Goal: Obtain resource: Download file/media

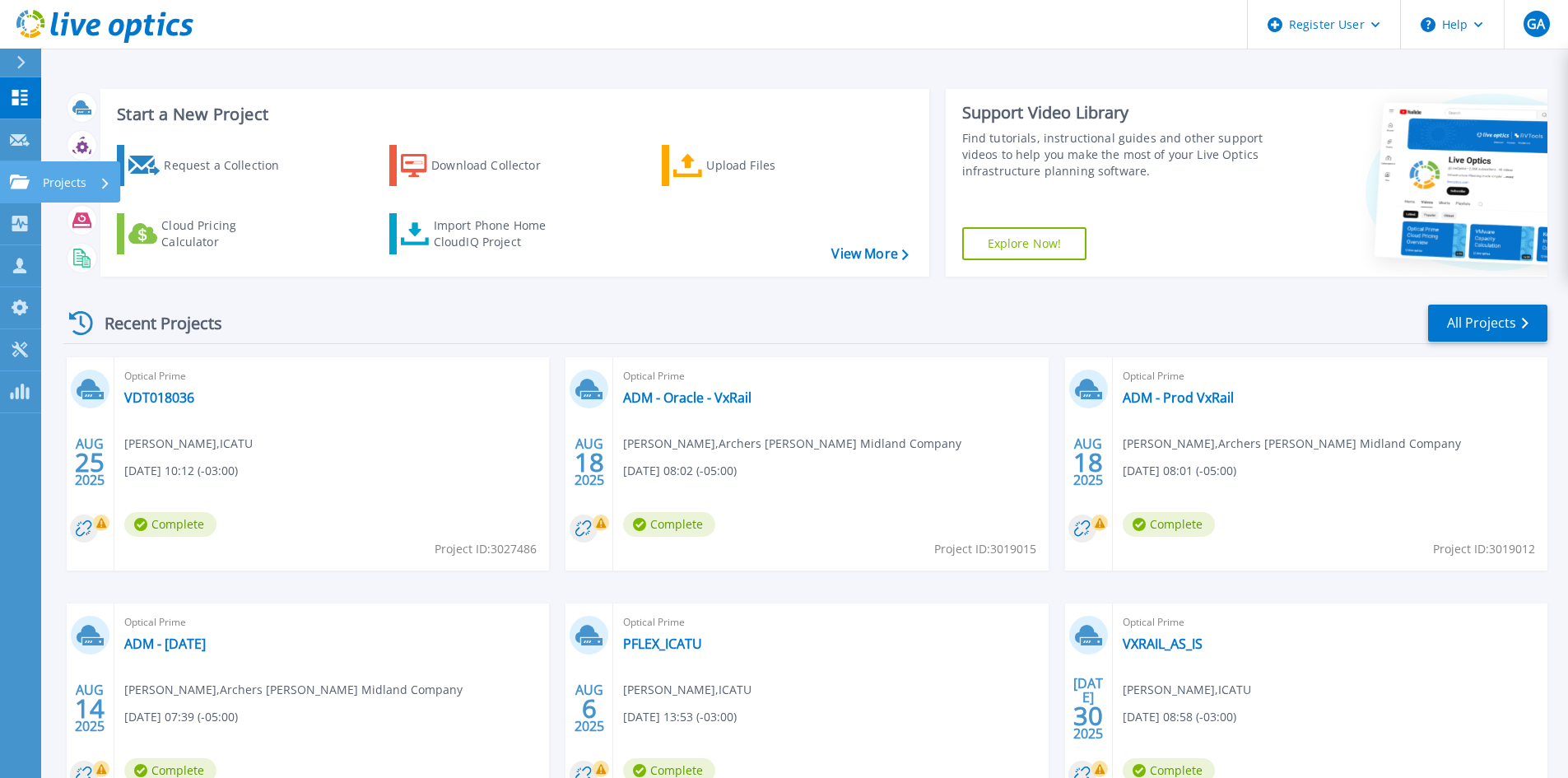
click at [25, 182] on icon at bounding box center [20, 181] width 20 height 14
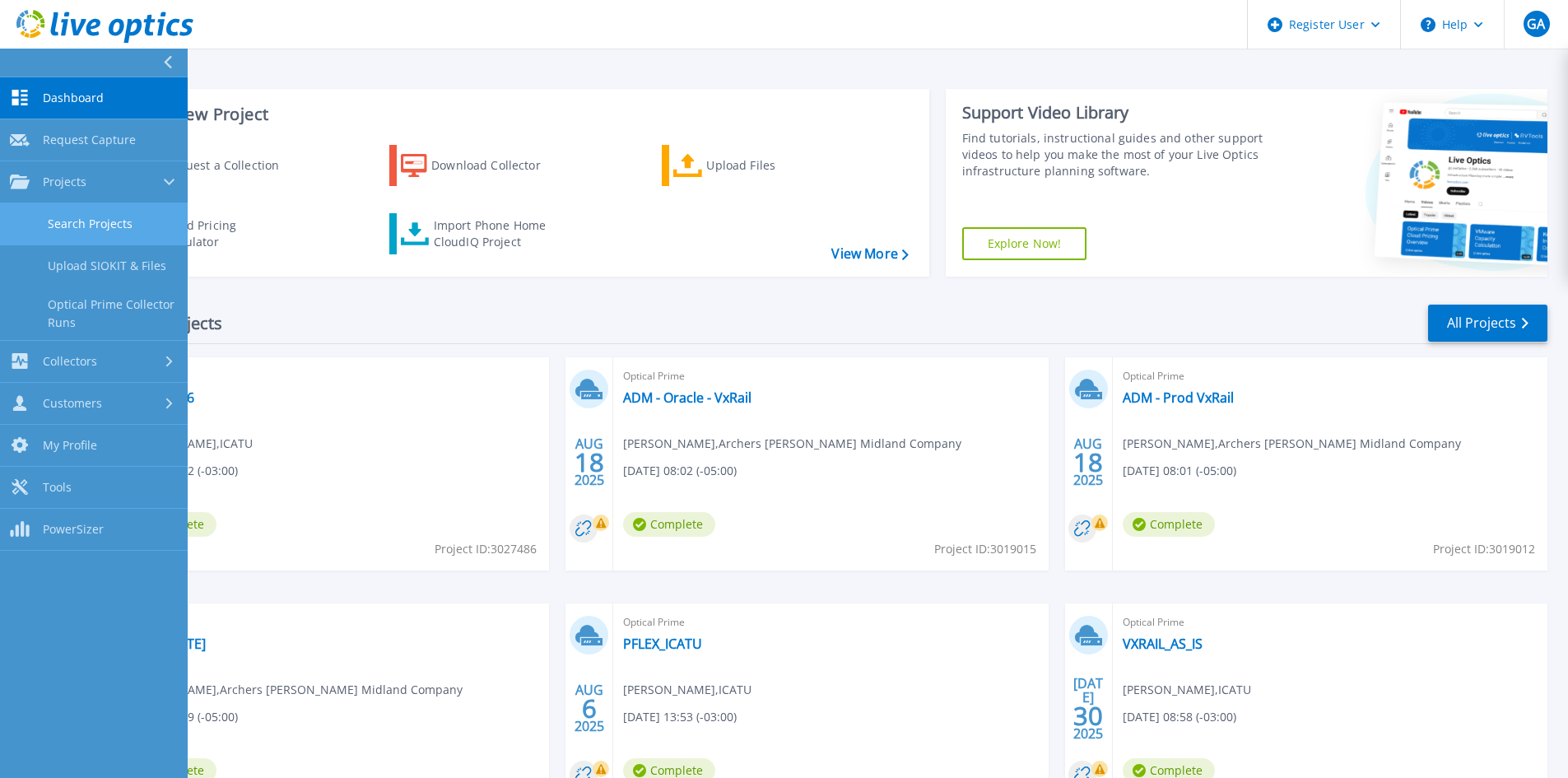
click at [48, 221] on link "Search Projects" at bounding box center [93, 224] width 188 height 42
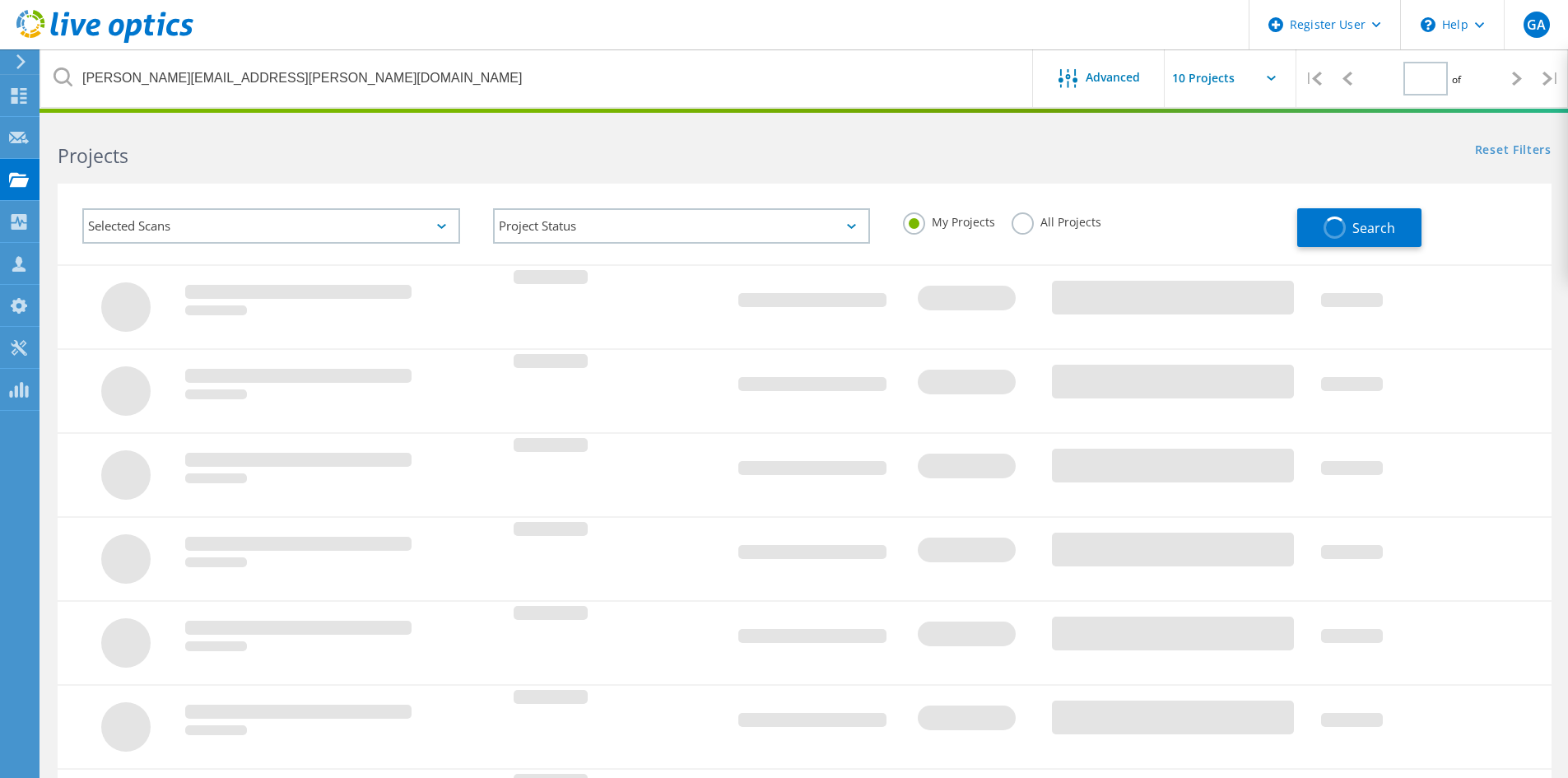
type input "1"
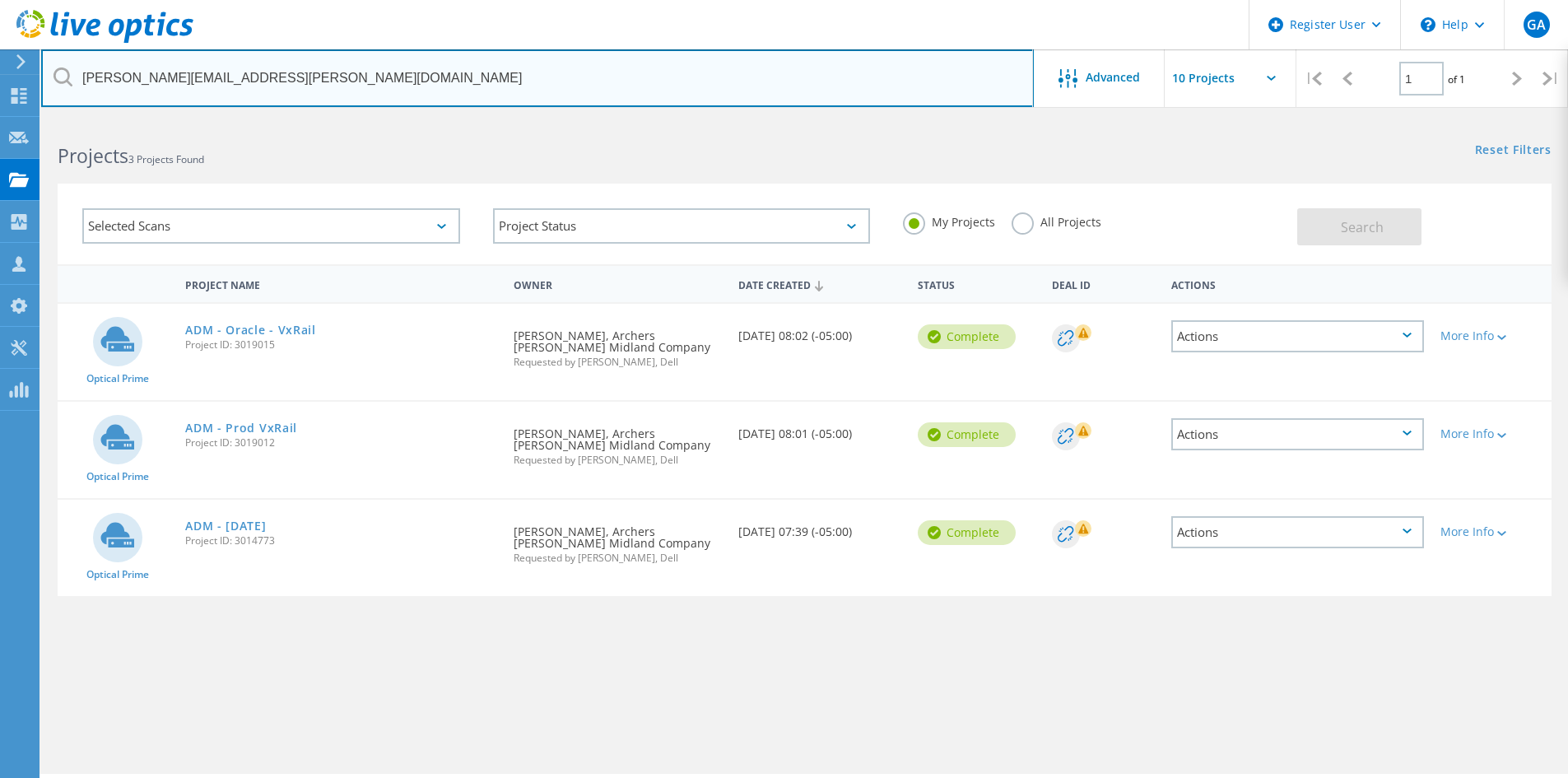
drag, startPoint x: 381, startPoint y: 86, endPoint x: 32, endPoint y: 73, distance: 349.2
click at [32, 119] on div "Register User \n Help Explore Helpful Articles Contact Support GA Dell User Gus…" at bounding box center [784, 471] width 1568 height 704
click at [447, 77] on input "rajashekhar.manepalli.contractor@adm.com" at bounding box center [538, 78] width 993 height 57
drag, startPoint x: 390, startPoint y: 81, endPoint x: 84, endPoint y: 74, distance: 306.1
click at [84, 74] on input "rajashekhar.manepalli.contractor@adm.com" at bounding box center [538, 78] width 993 height 57
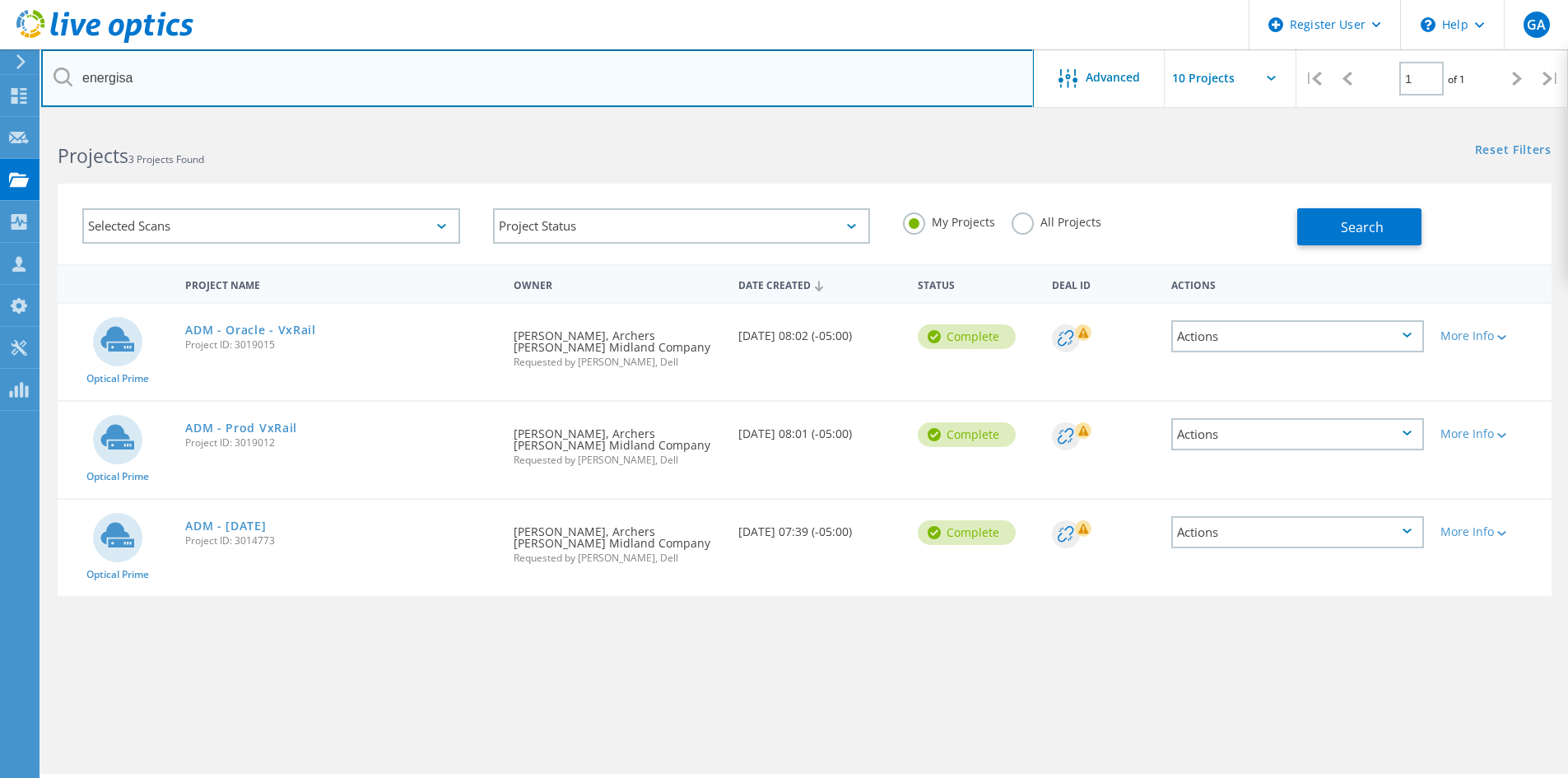
type input "energisa"
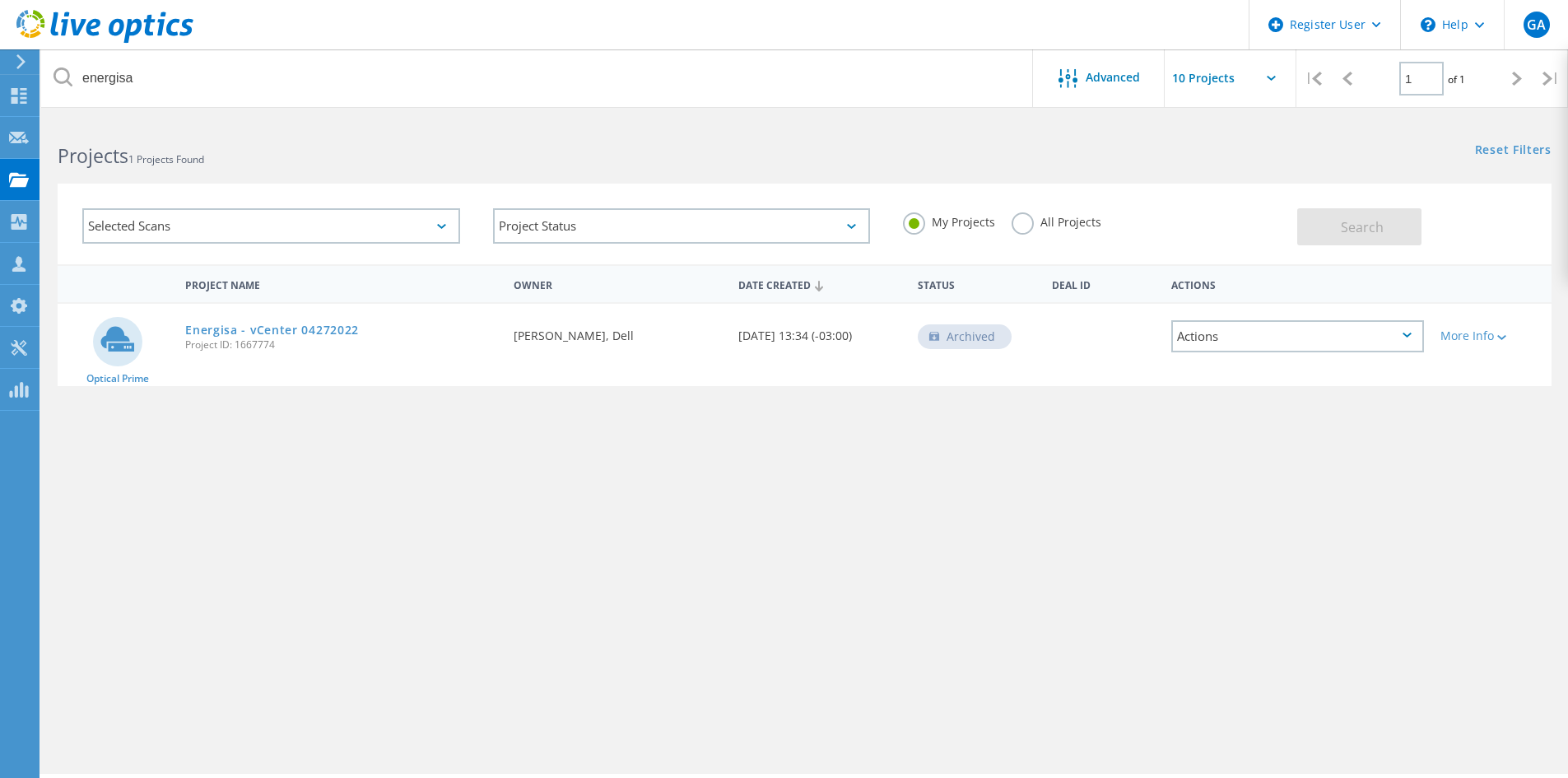
click at [598, 435] on div "Project Name Owner Date Created Status Deal Id Actions Optical Prime Energisa -…" at bounding box center [804, 477] width 1494 height 428
click at [1020, 228] on label "All Projects" at bounding box center [1056, 220] width 90 height 15
click at [0, 0] on input "All Projects" at bounding box center [0, 0] width 0 height 0
click at [1380, 223] on span "Search" at bounding box center [1362, 227] width 43 height 18
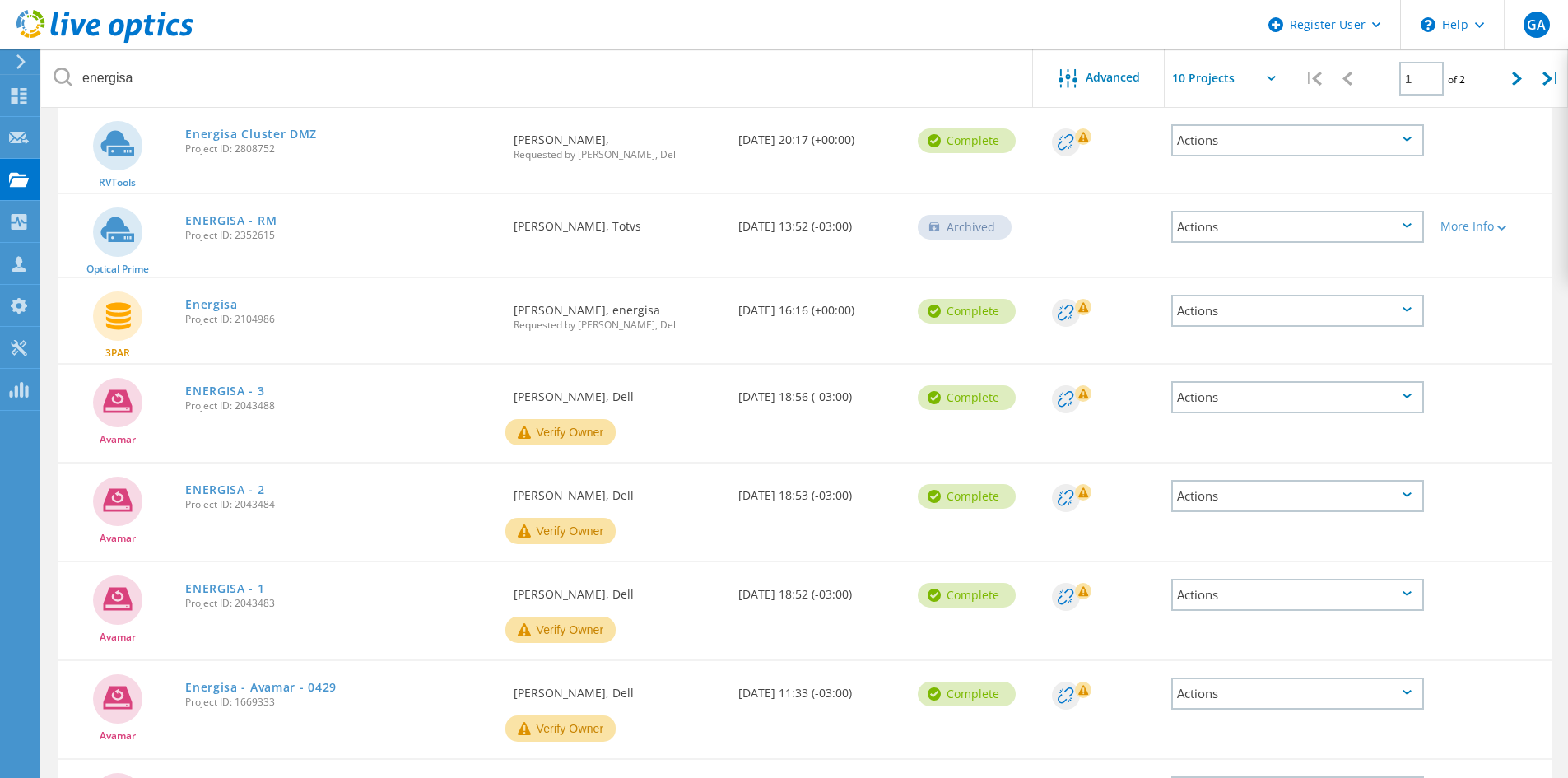
scroll to position [30, 0]
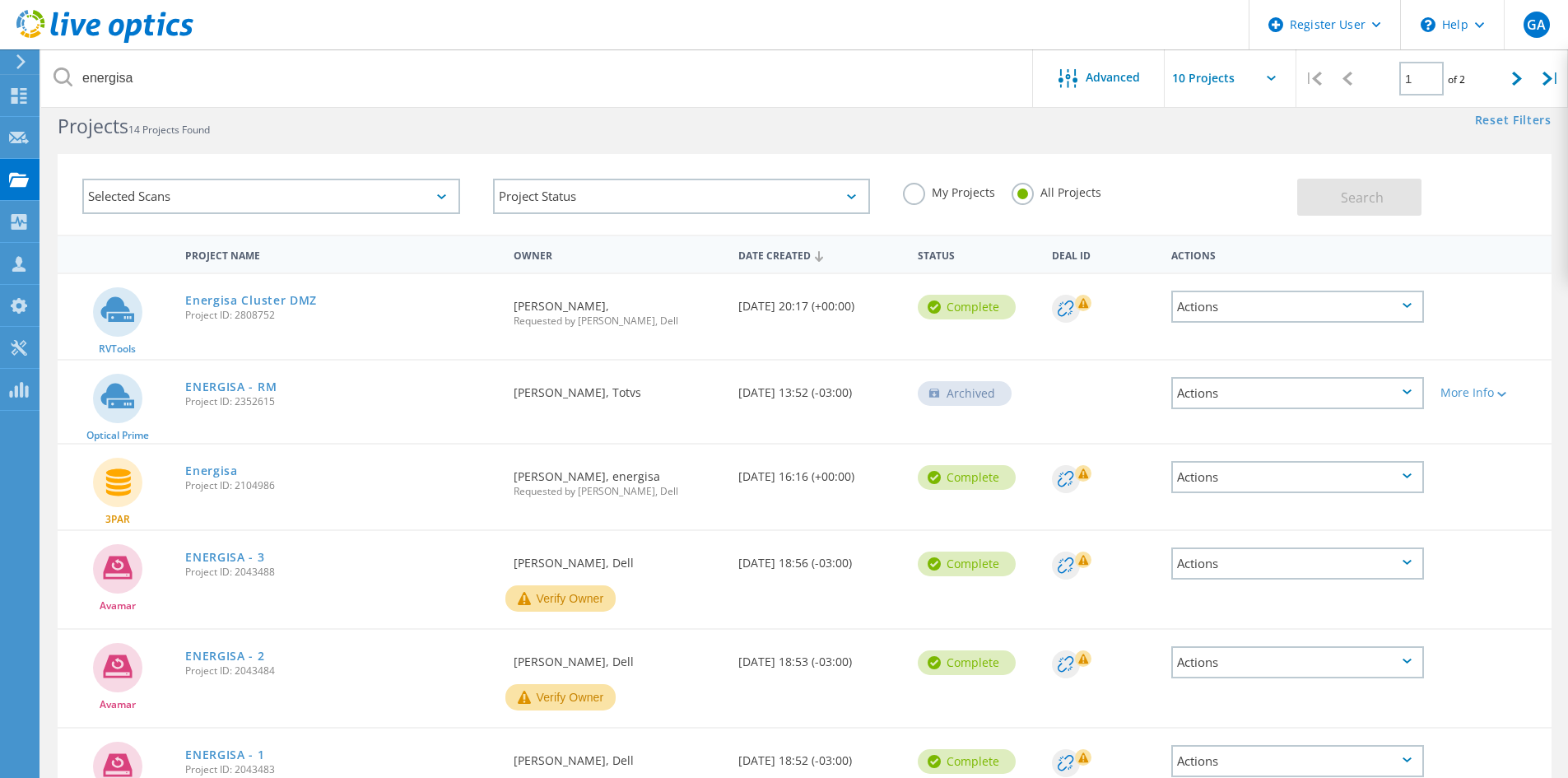
click at [1496, 485] on div at bounding box center [1492, 466] width 119 height 43
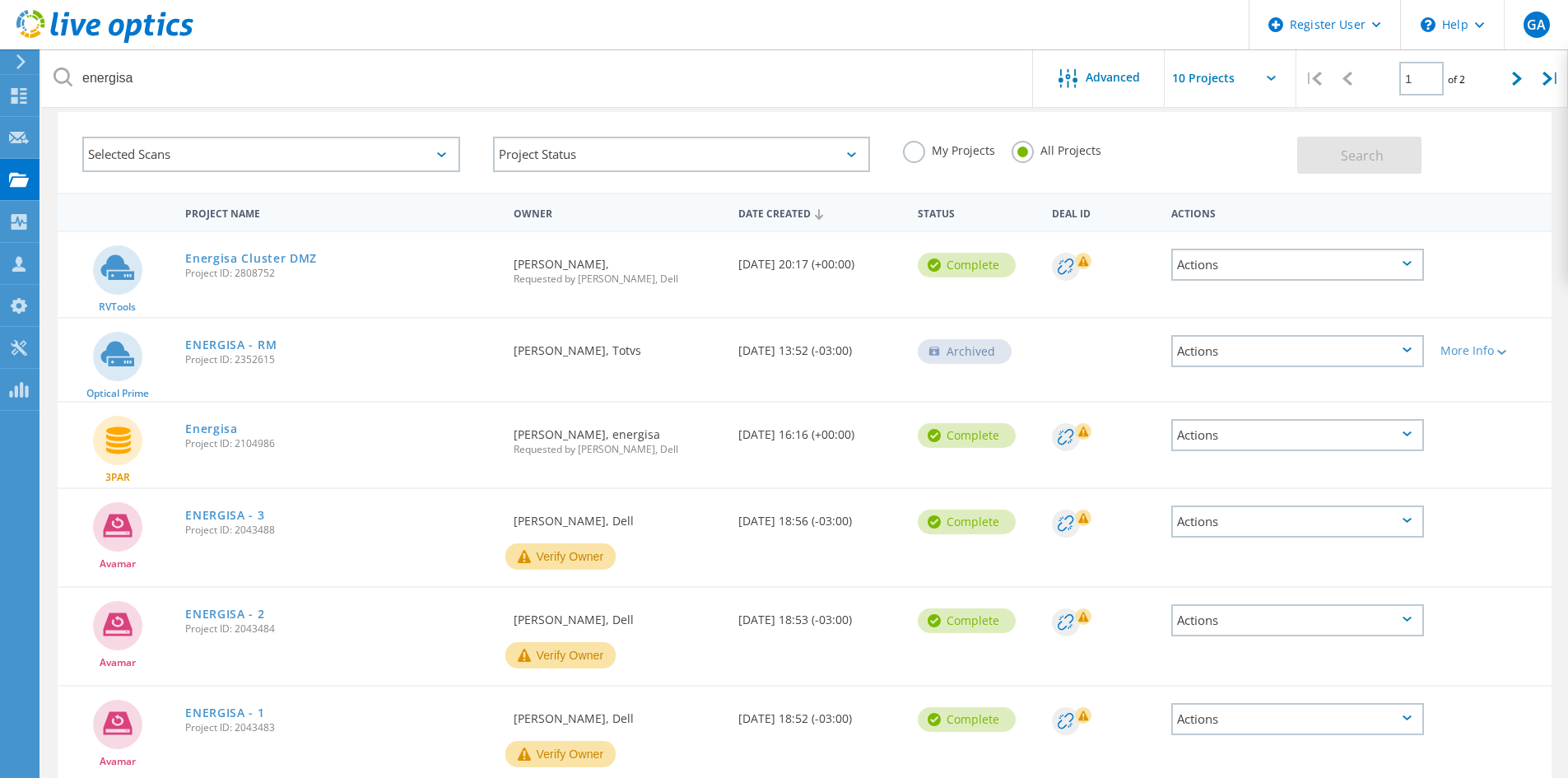
scroll to position [0, 0]
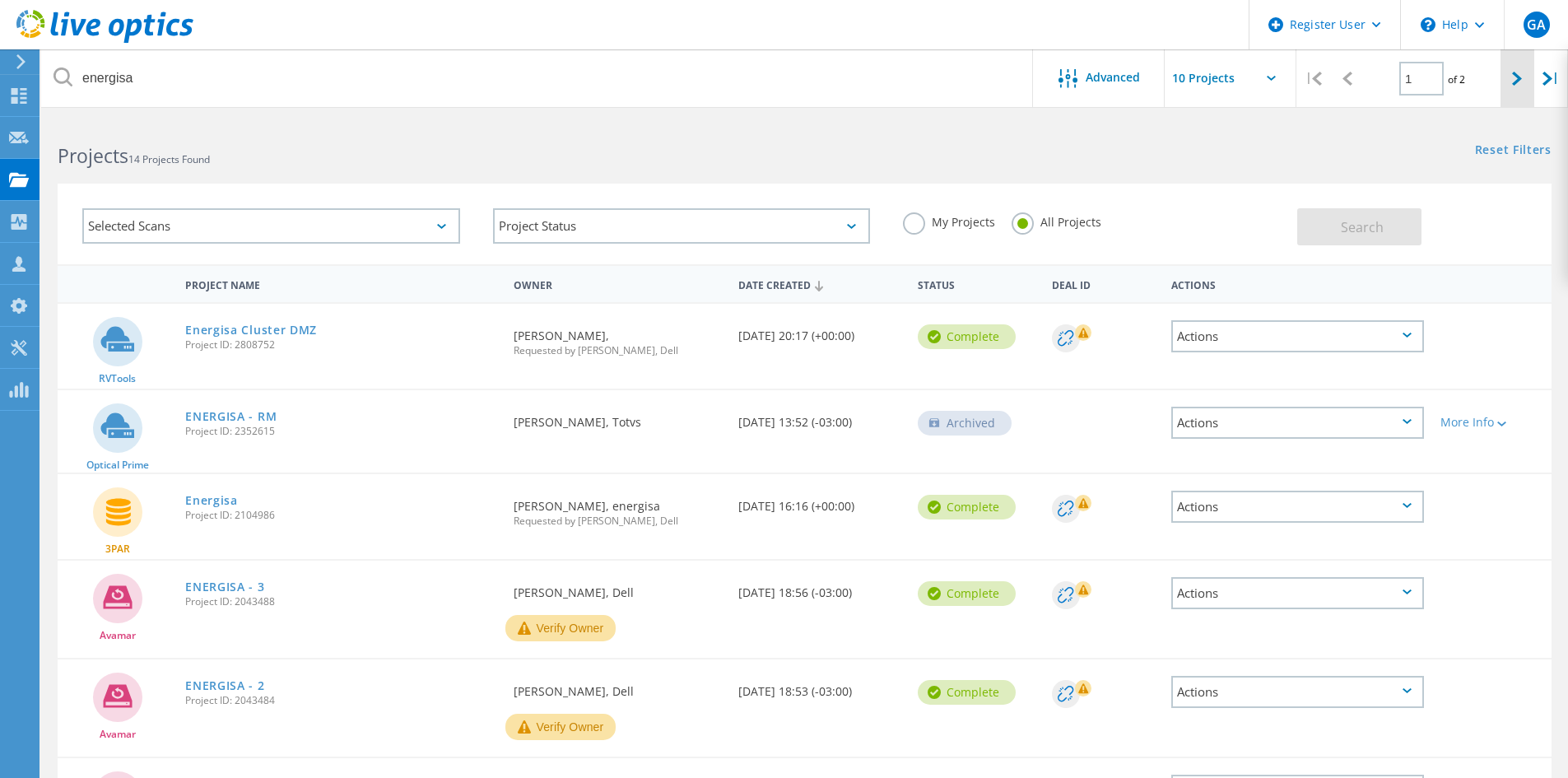
click at [1521, 79] on icon at bounding box center [1517, 79] width 10 height 14
type input "2"
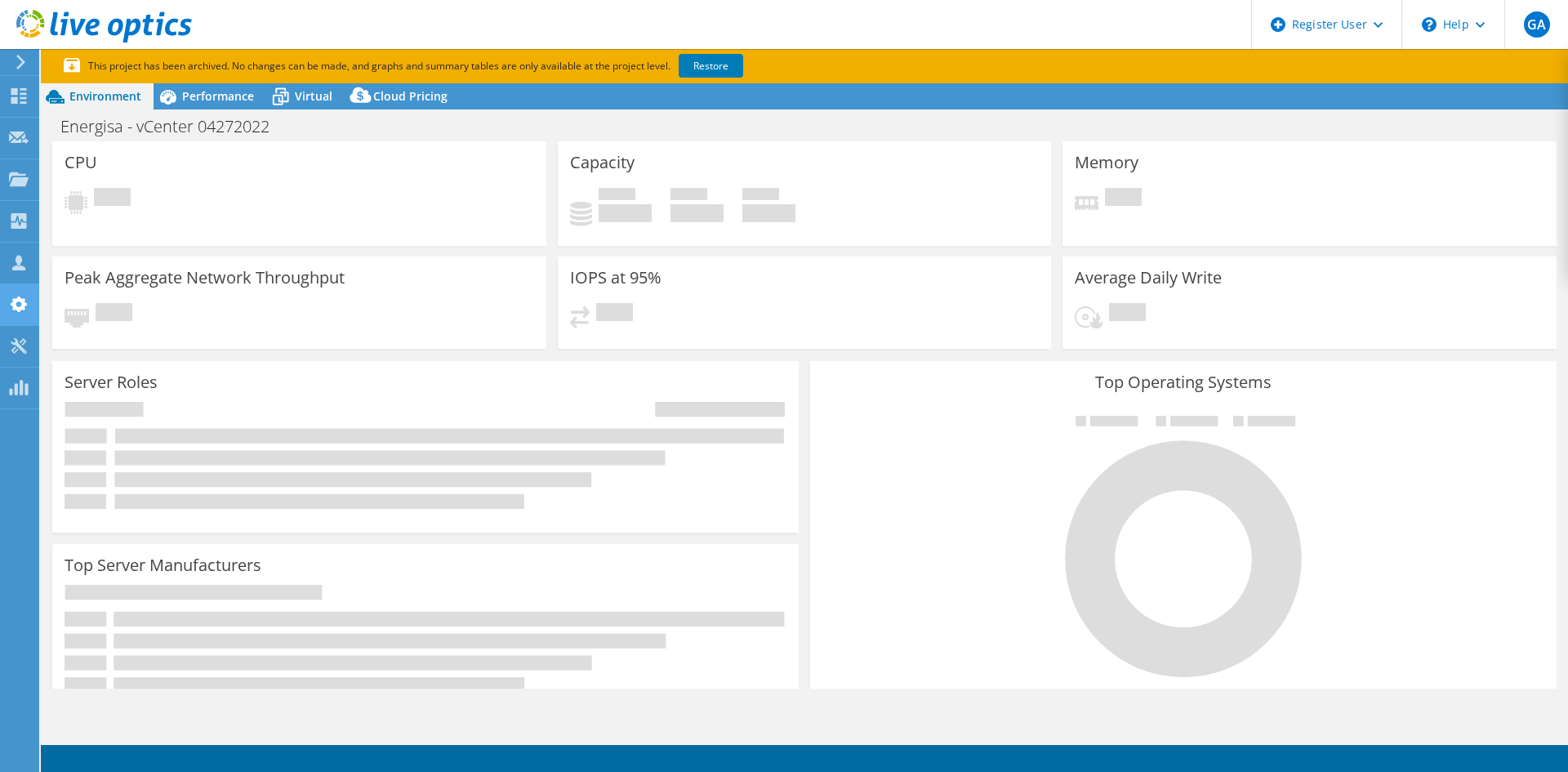
select select "USD"
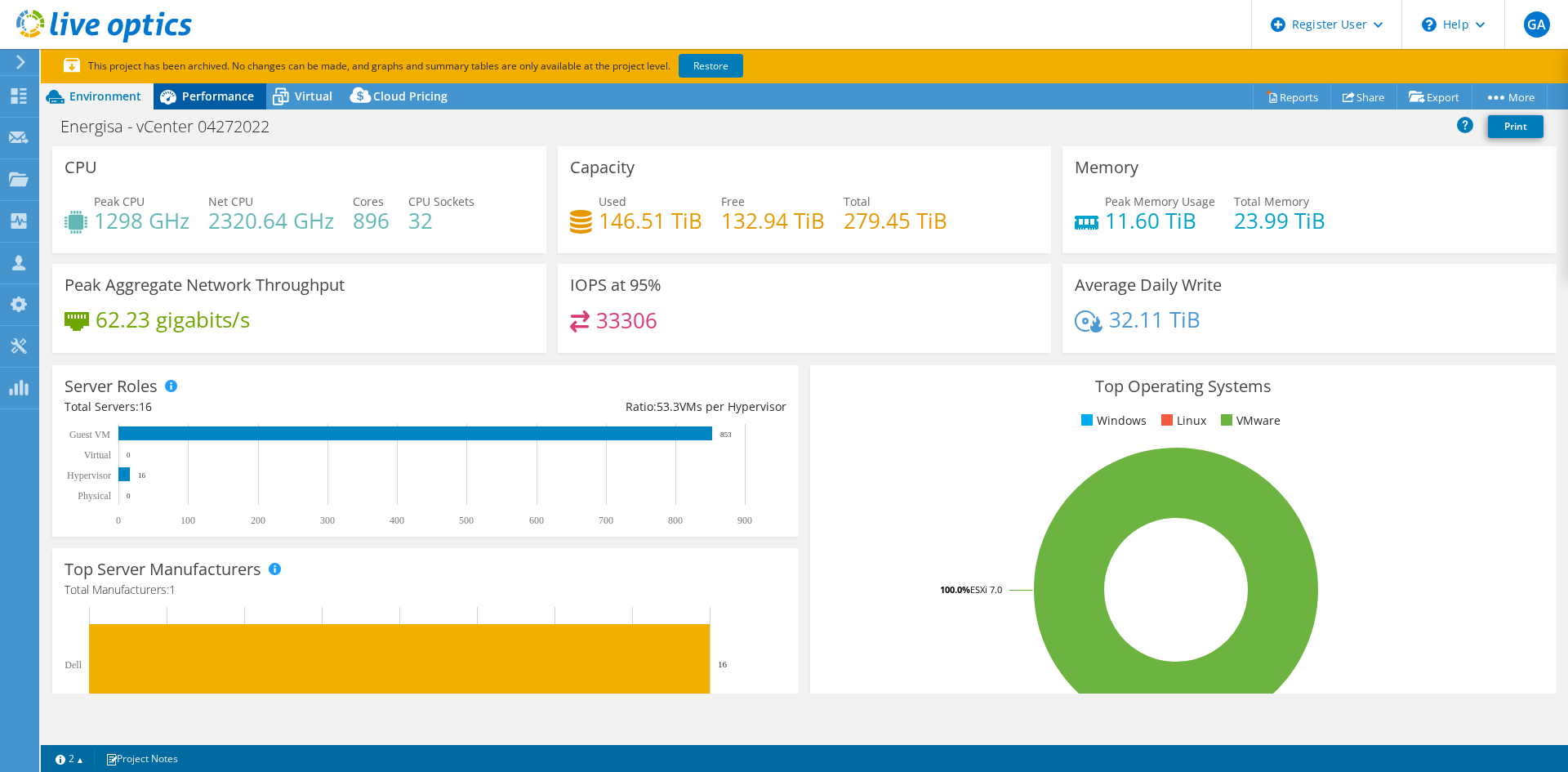
click at [211, 99] on span "Performance" at bounding box center [218, 95] width 72 height 15
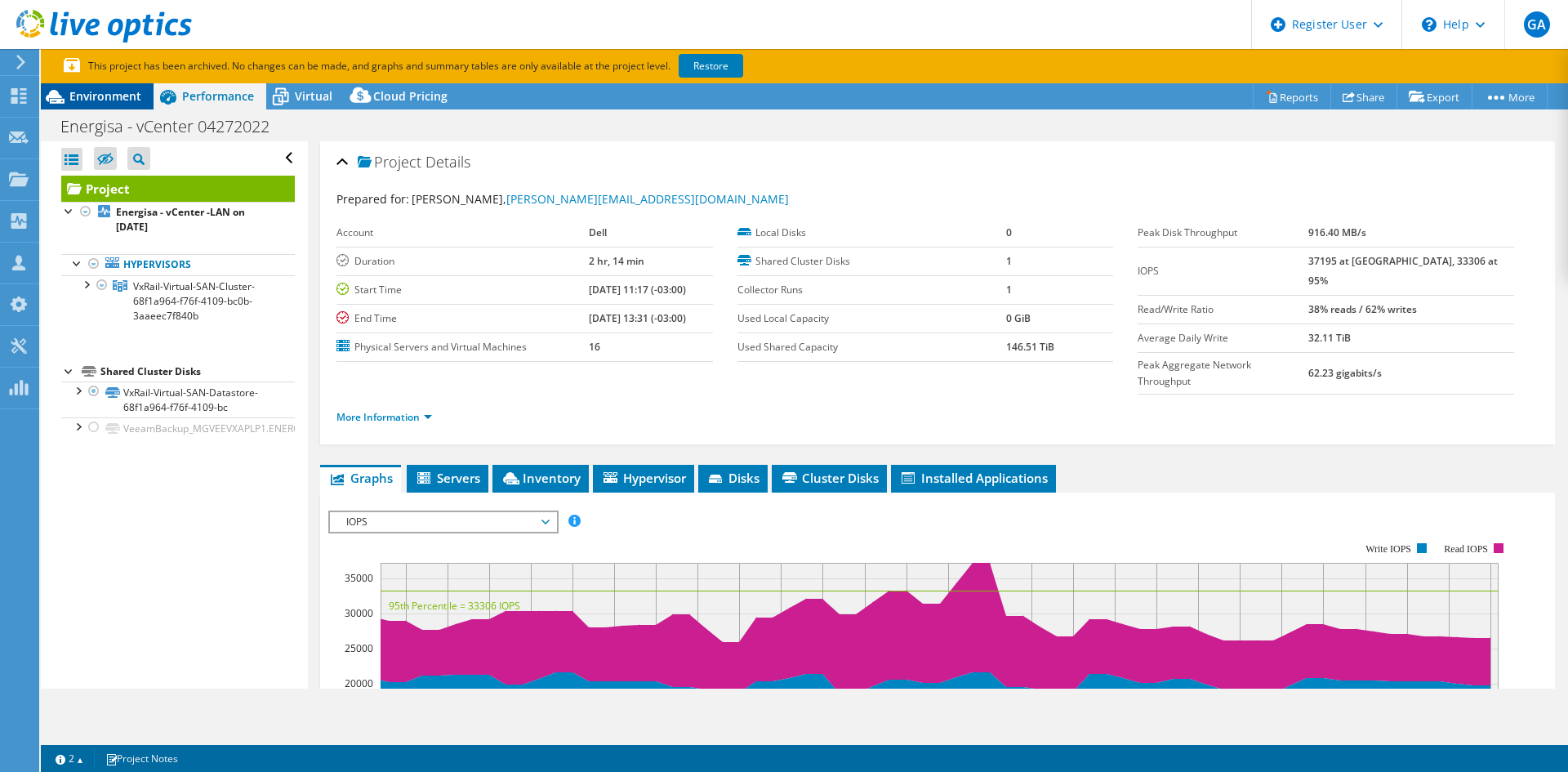
click at [102, 96] on span "Environment" at bounding box center [105, 95] width 72 height 15
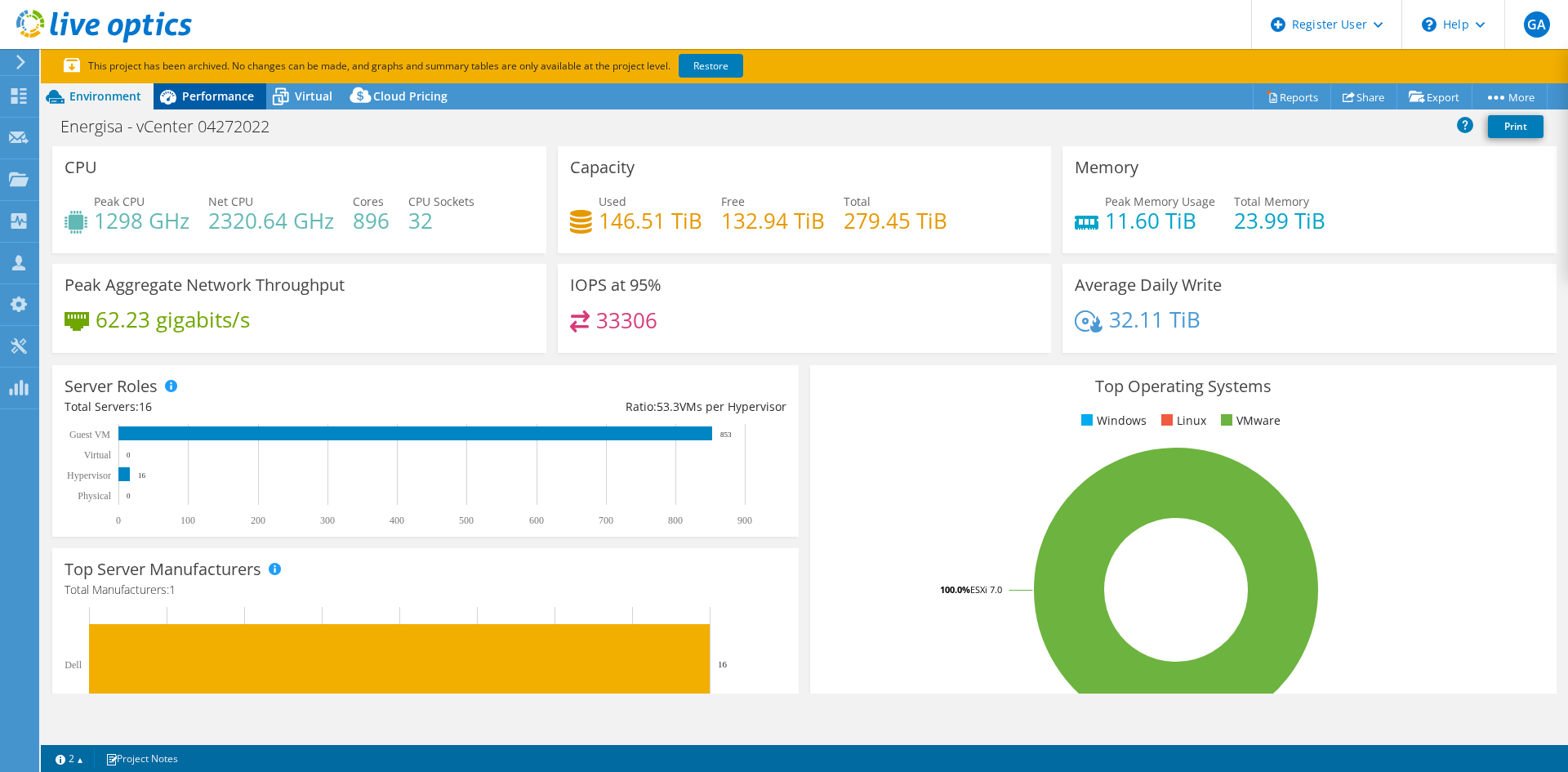
click at [188, 86] on div "Performance" at bounding box center [209, 96] width 113 height 26
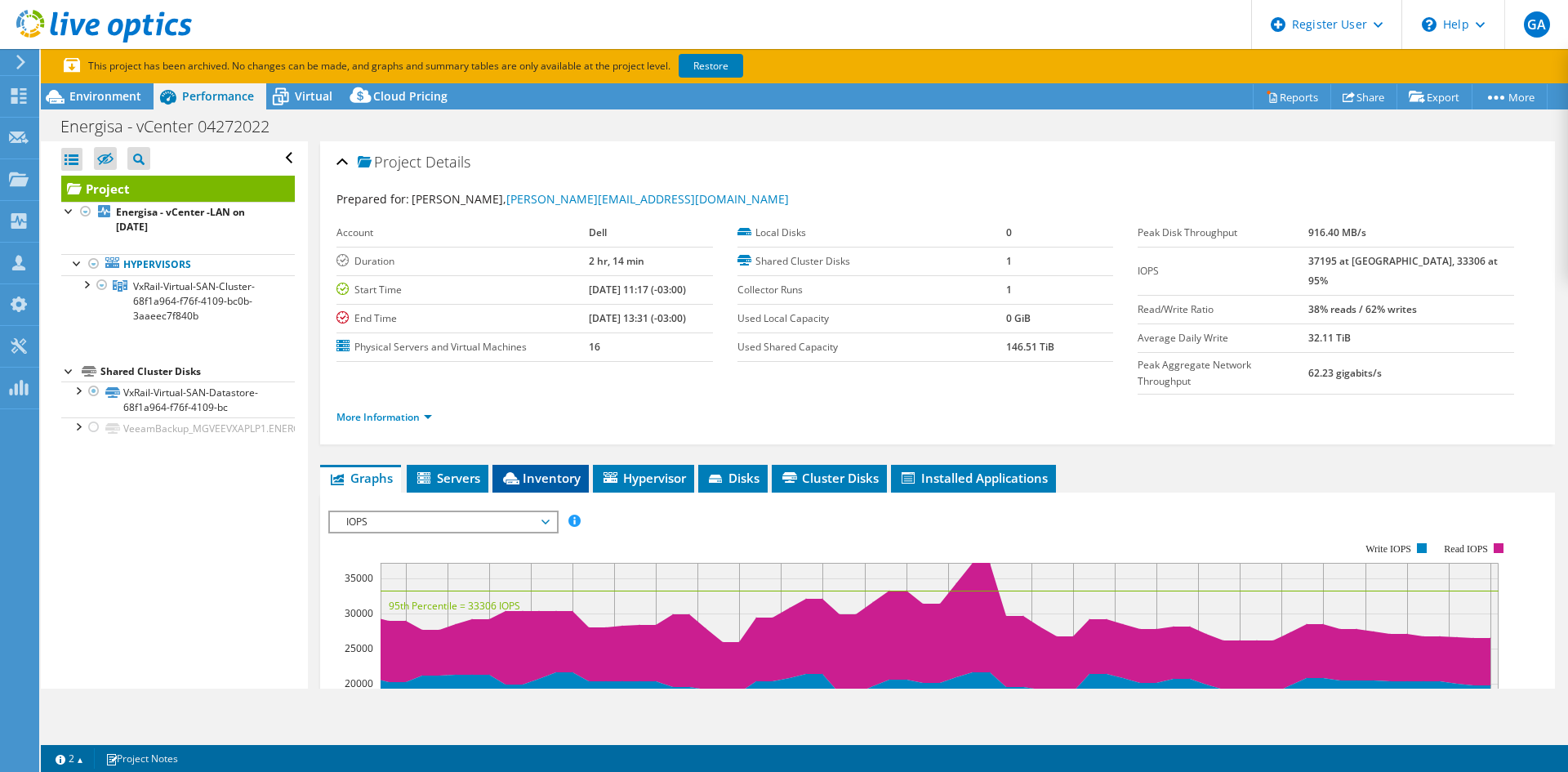
click at [563, 465] on li "Inventory" at bounding box center [540, 478] width 96 height 28
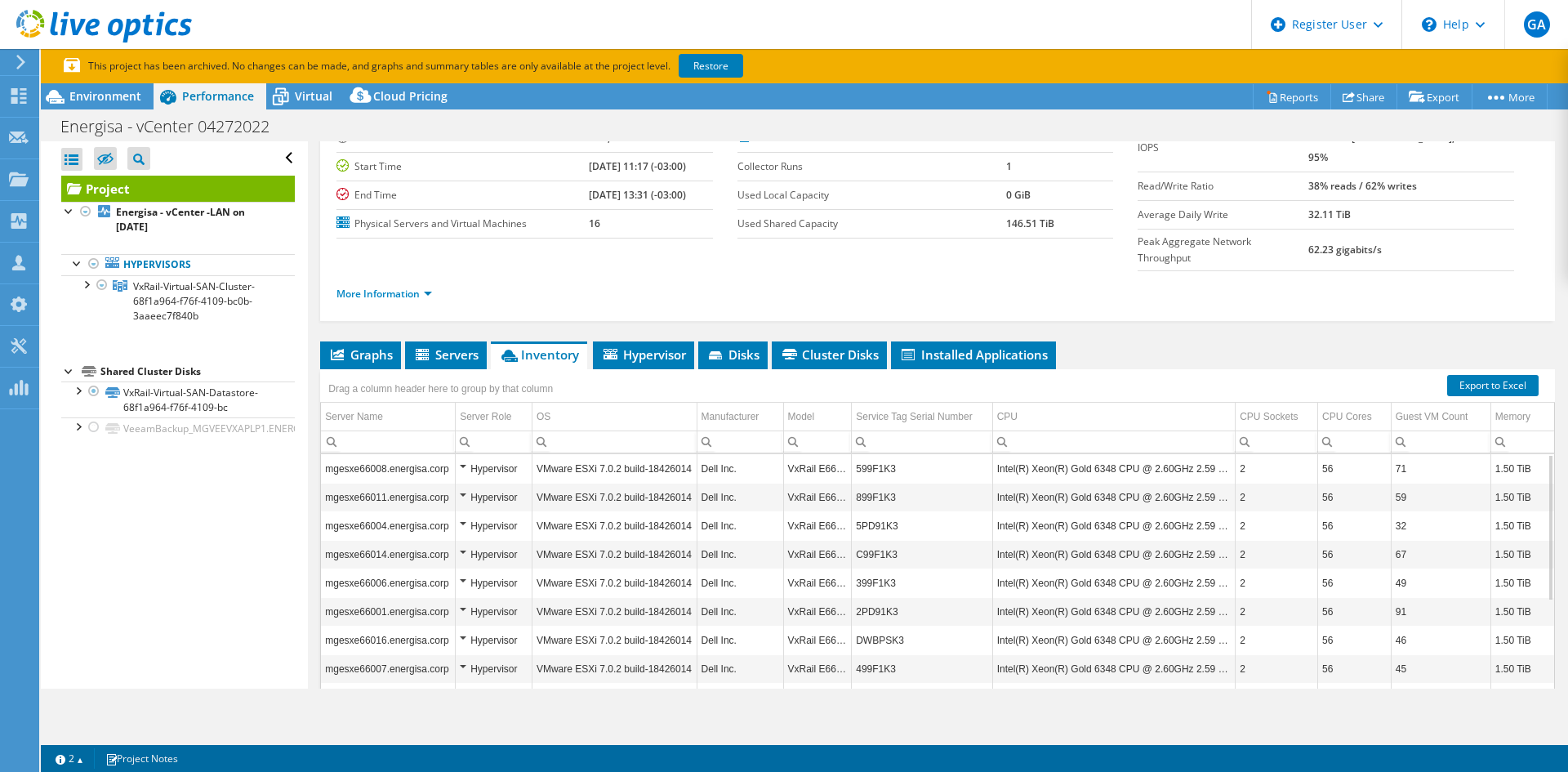
scroll to position [17, 0]
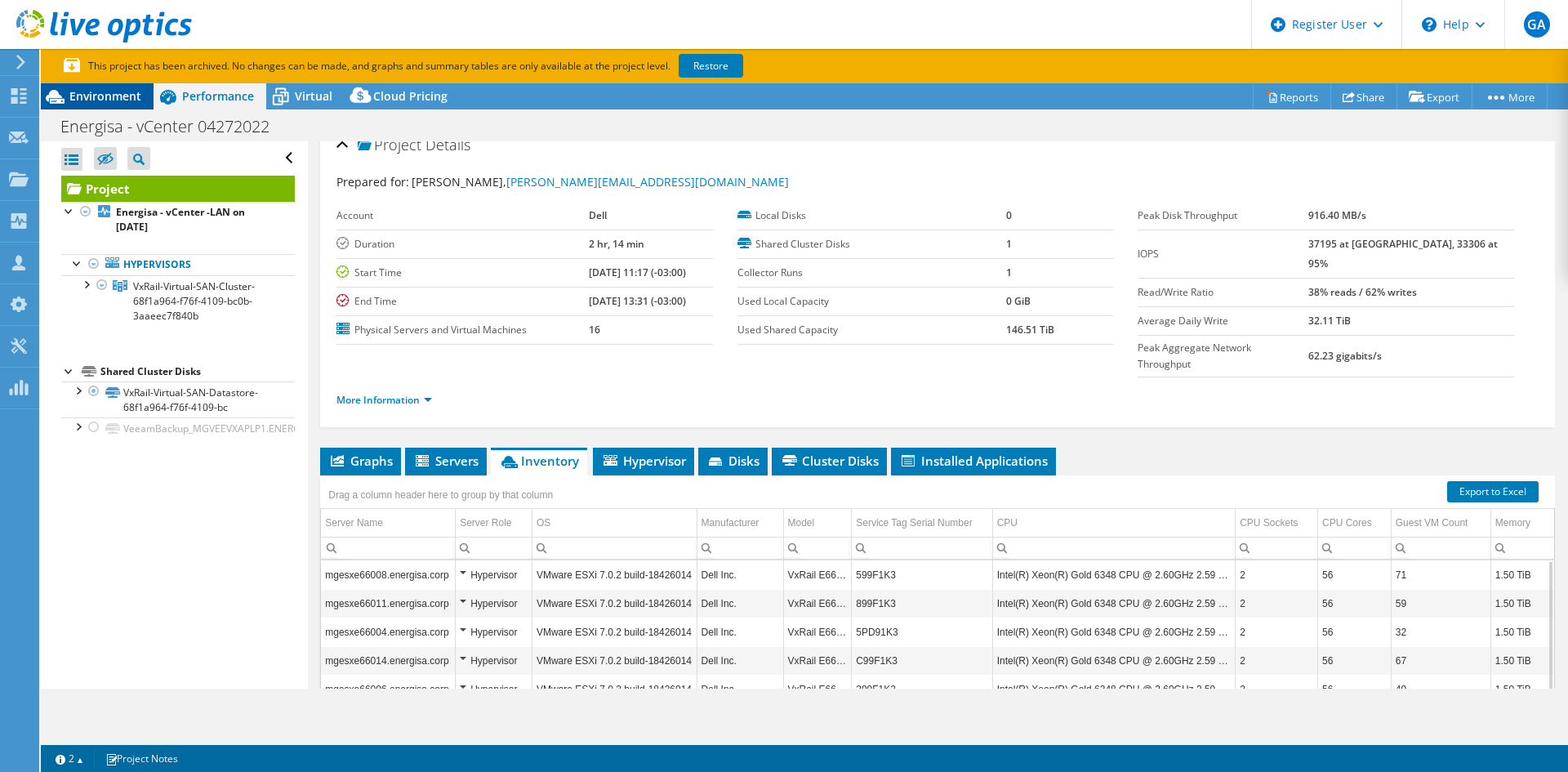
click at [123, 96] on span "Environment" at bounding box center [105, 95] width 72 height 15
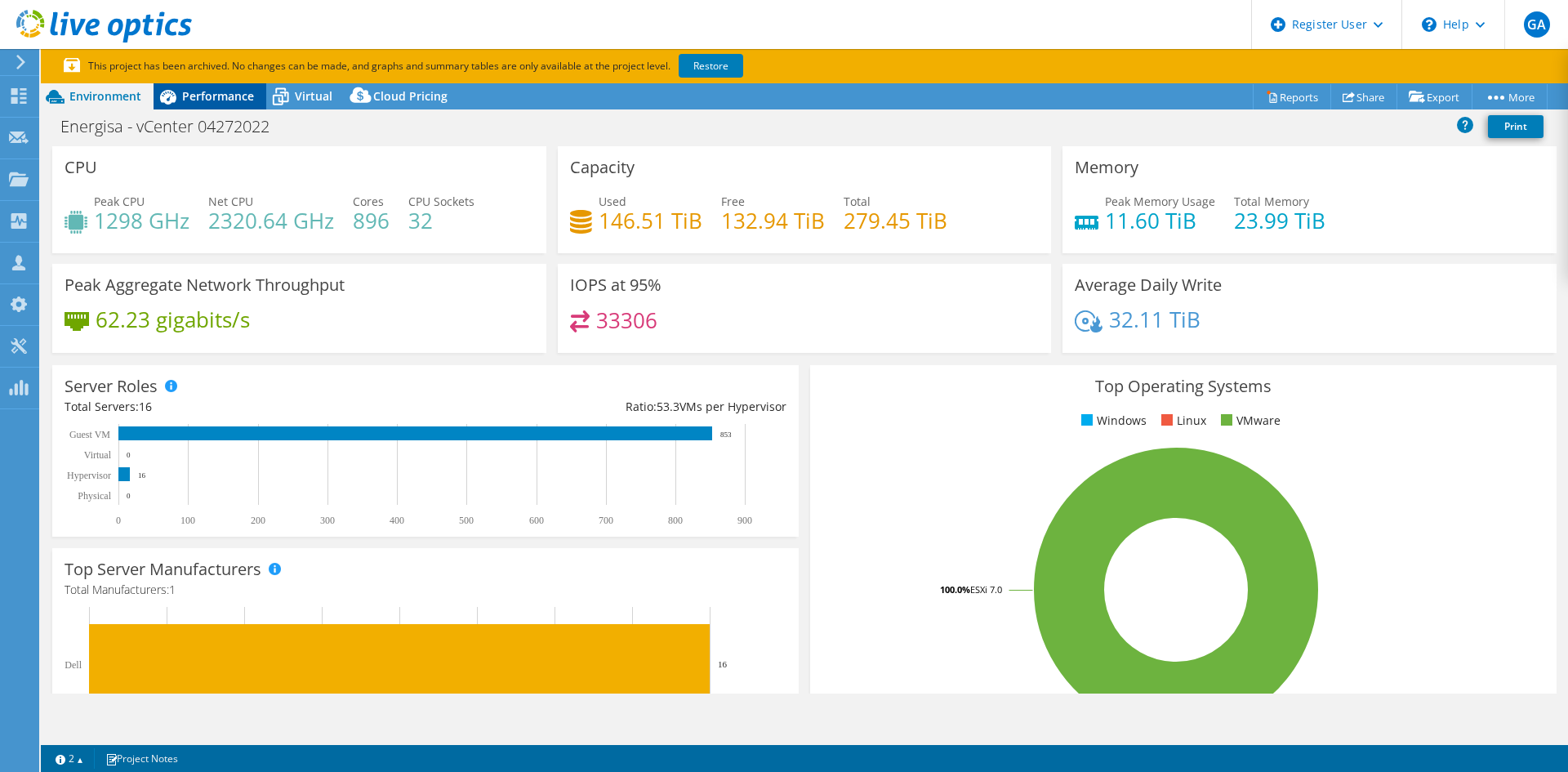
click at [219, 103] on div "Performance" at bounding box center [209, 96] width 113 height 26
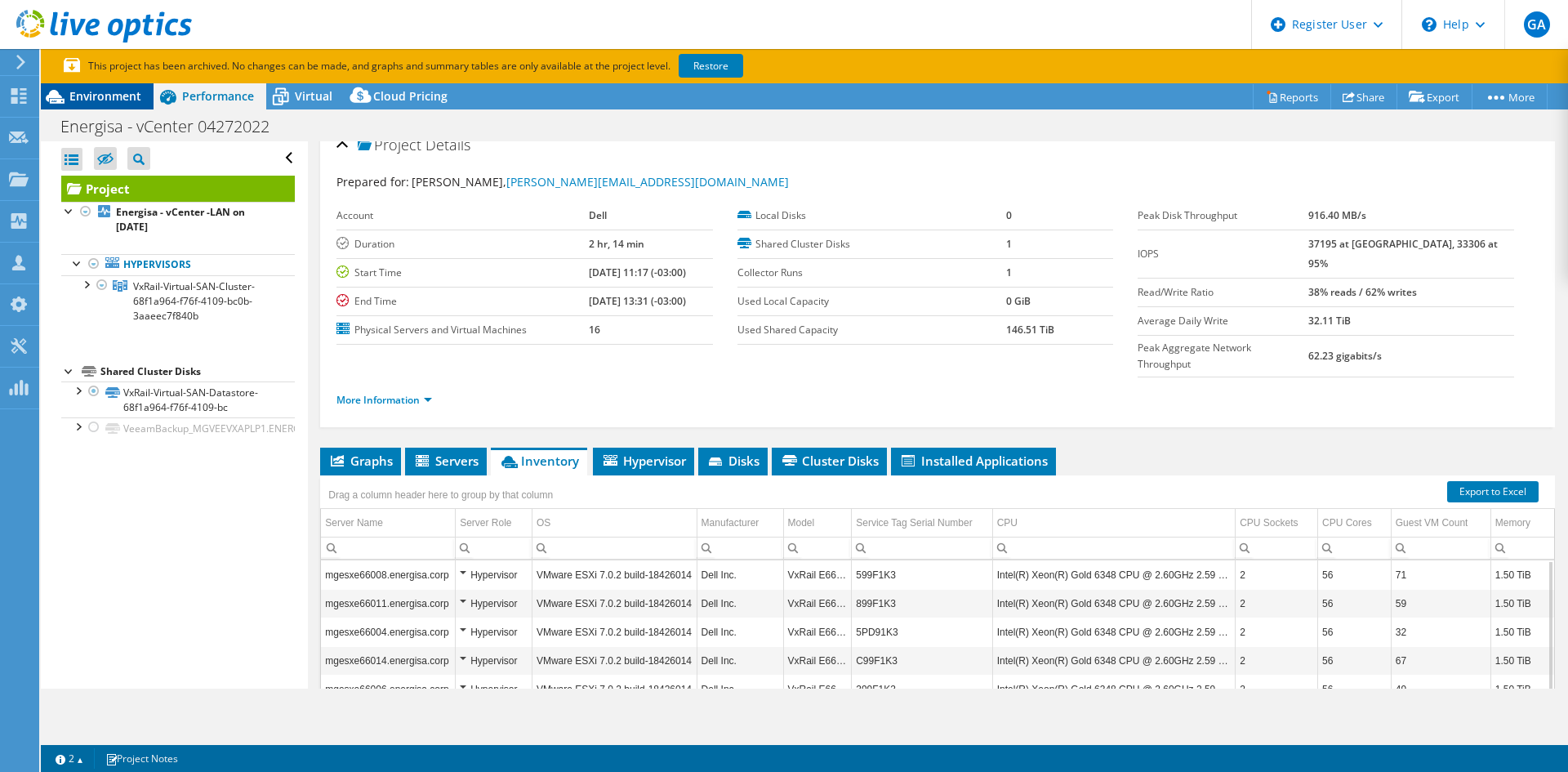
click at [102, 94] on span "Environment" at bounding box center [105, 95] width 72 height 15
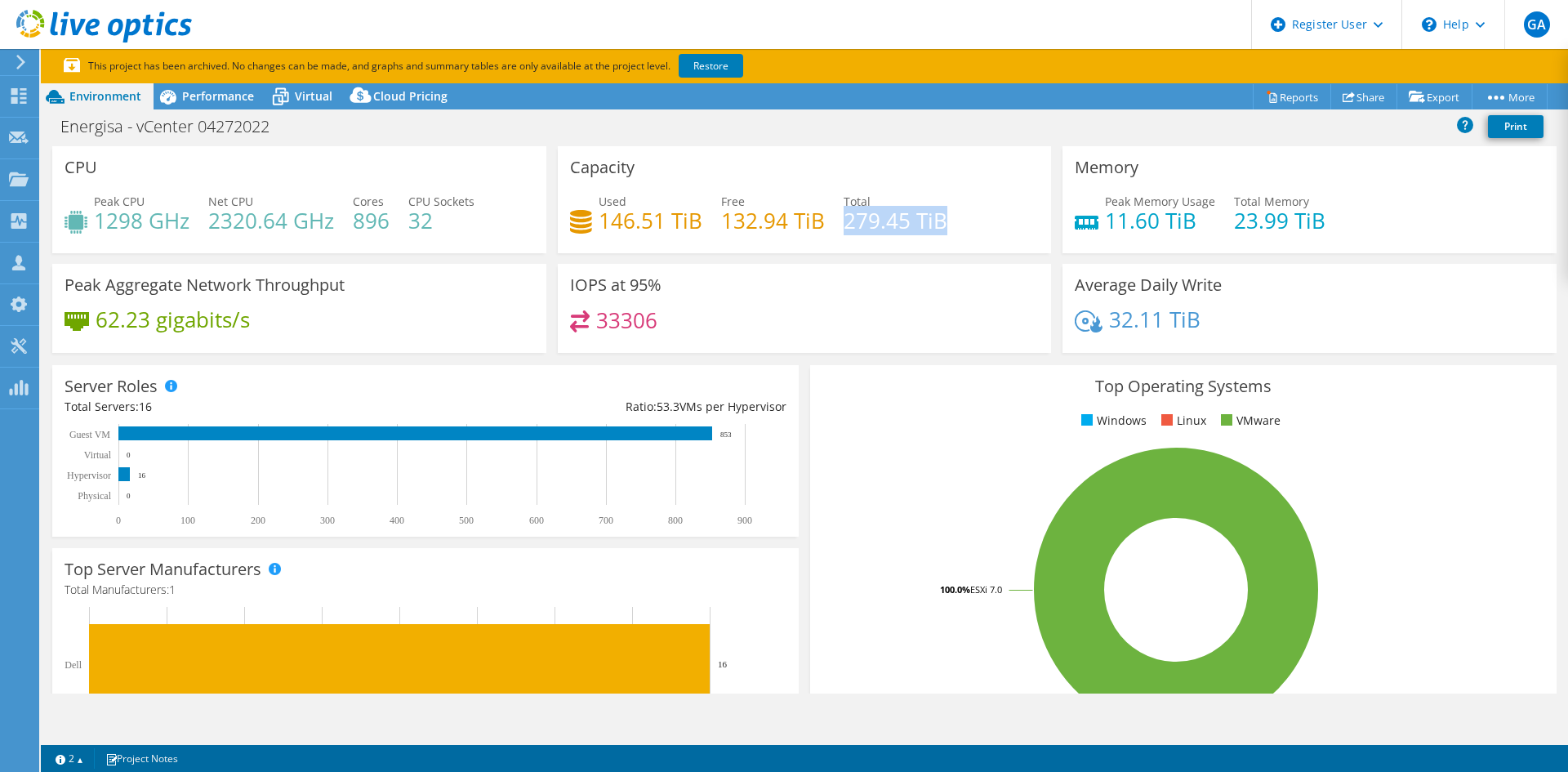
drag, startPoint x: 891, startPoint y: 220, endPoint x: 938, endPoint y: 218, distance: 47.0
click at [938, 218] on h4 "279.45 TiB" at bounding box center [895, 221] width 103 height 18
click at [222, 88] on span "Performance" at bounding box center [218, 95] width 72 height 15
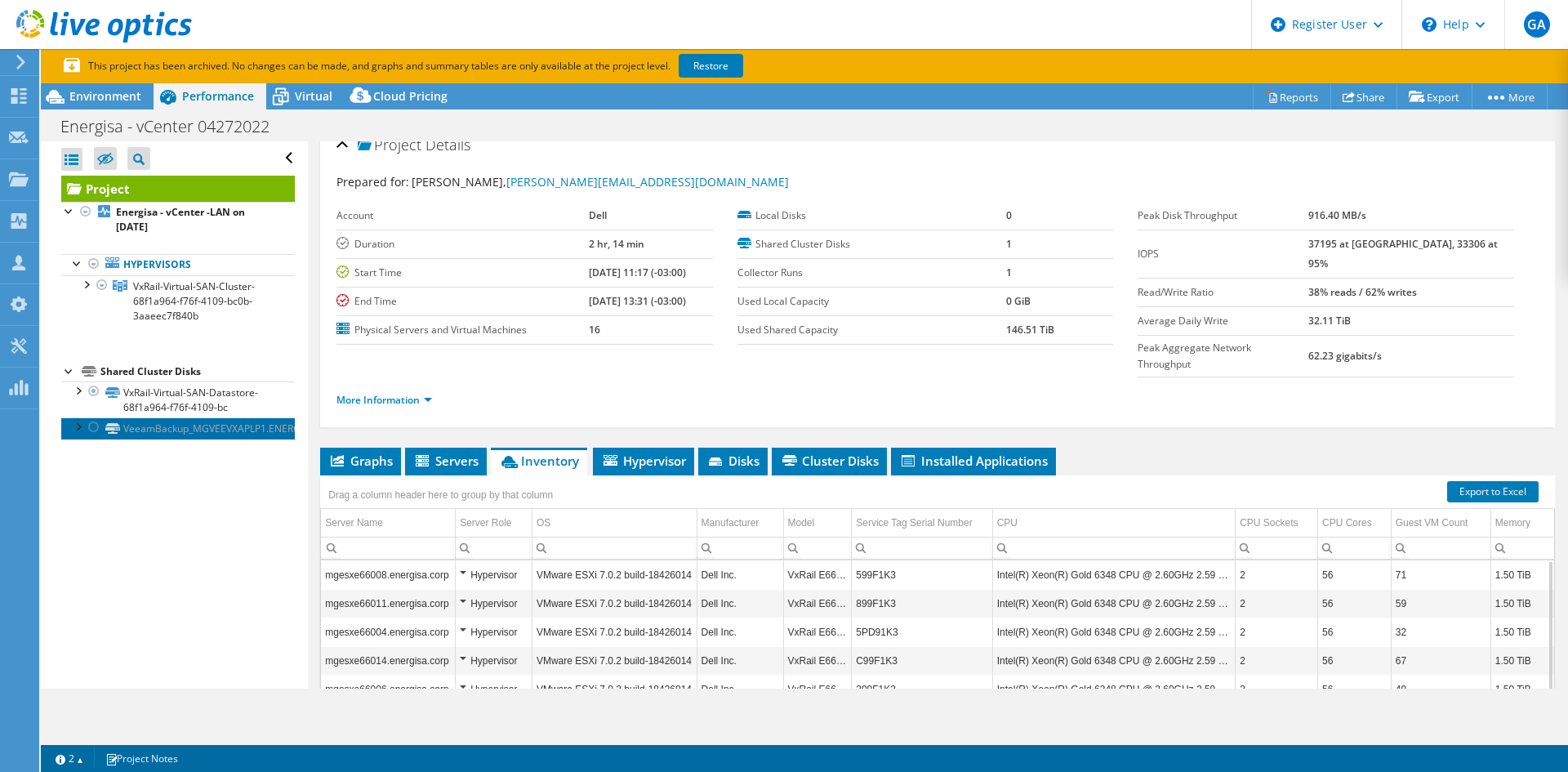
click at [153, 429] on link "VeeamBackup_MGVEEVXAPLP1.ENERGISA.CORP" at bounding box center [178, 428] width 233 height 21
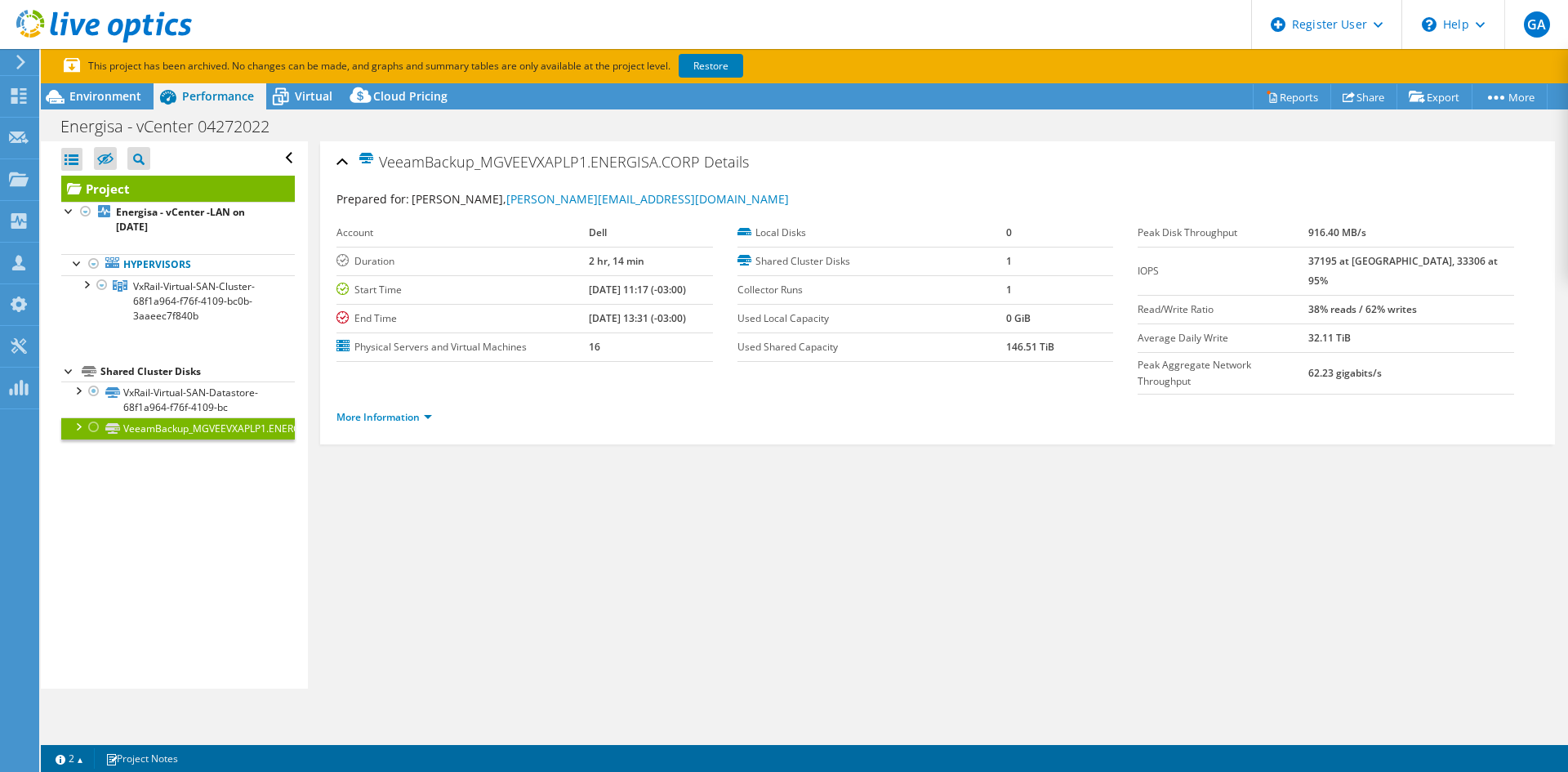
scroll to position [0, 0]
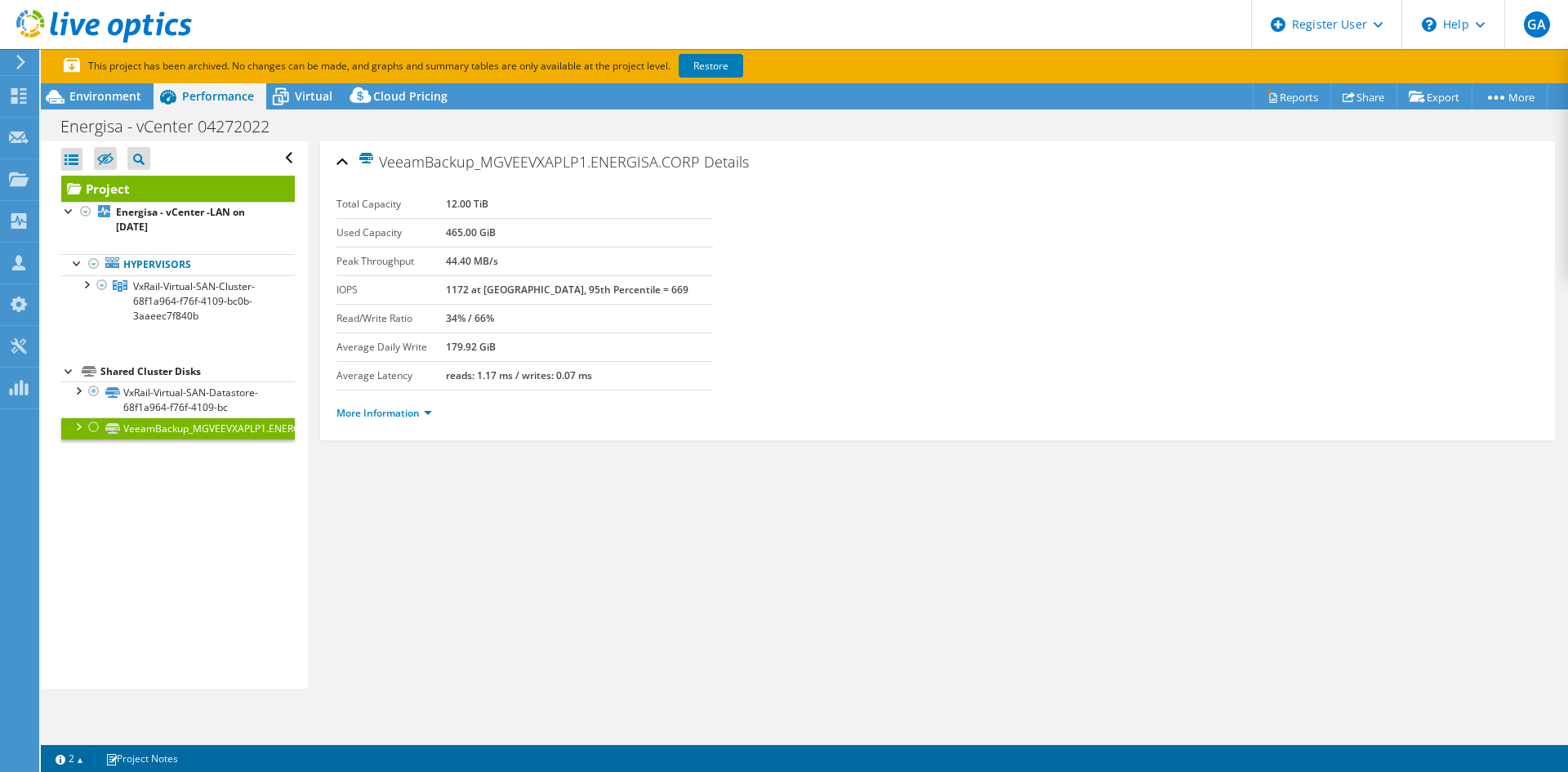
click at [111, 30] on use at bounding box center [103, 26] width 175 height 33
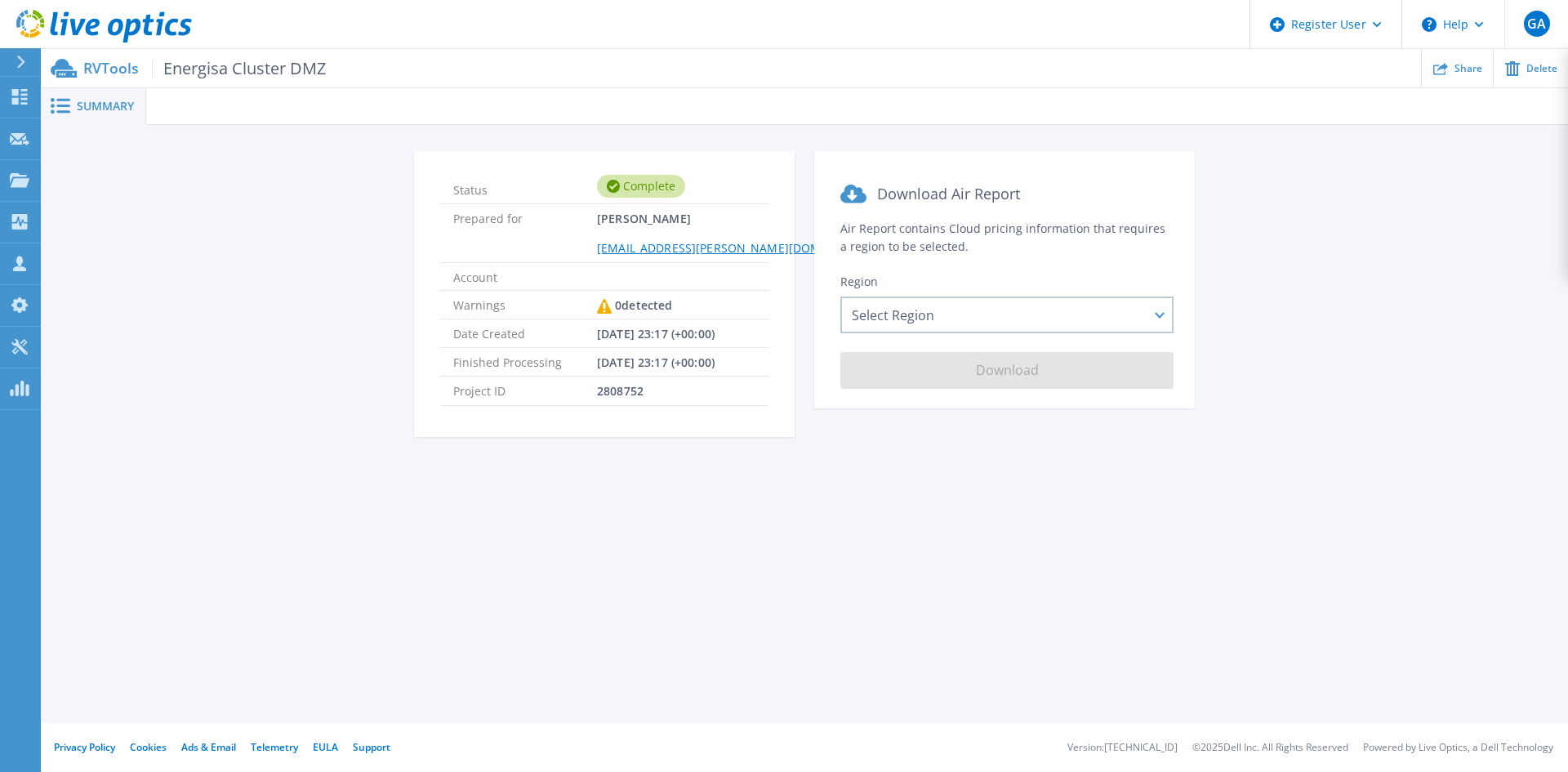
drag, startPoint x: 646, startPoint y: 186, endPoint x: 626, endPoint y: 177, distance: 21.9
click at [646, 186] on div "Complete" at bounding box center [640, 186] width 88 height 23
click at [950, 328] on div "Select Region [GEOGRAPHIC_DATA] ([GEOGRAPHIC_DATA]) [GEOGRAPHIC_DATA] ([GEOGRAP…" at bounding box center [1007, 314] width 333 height 37
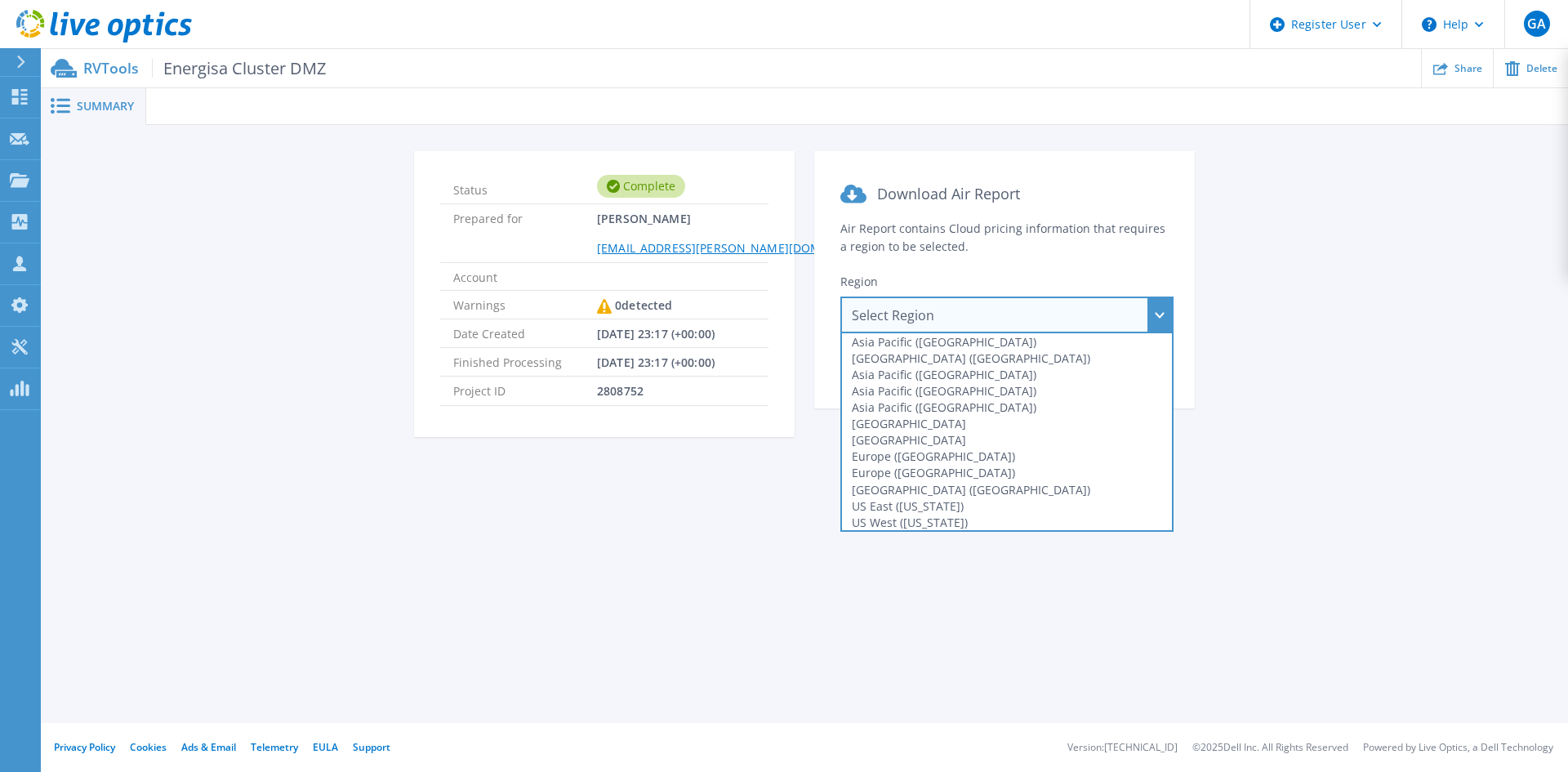
click at [992, 275] on div "Region Select Region [GEOGRAPHIC_DATA] ([GEOGRAPHIC_DATA]) [GEOGRAPHIC_DATA] ([…" at bounding box center [1004, 303] width 329 height 60
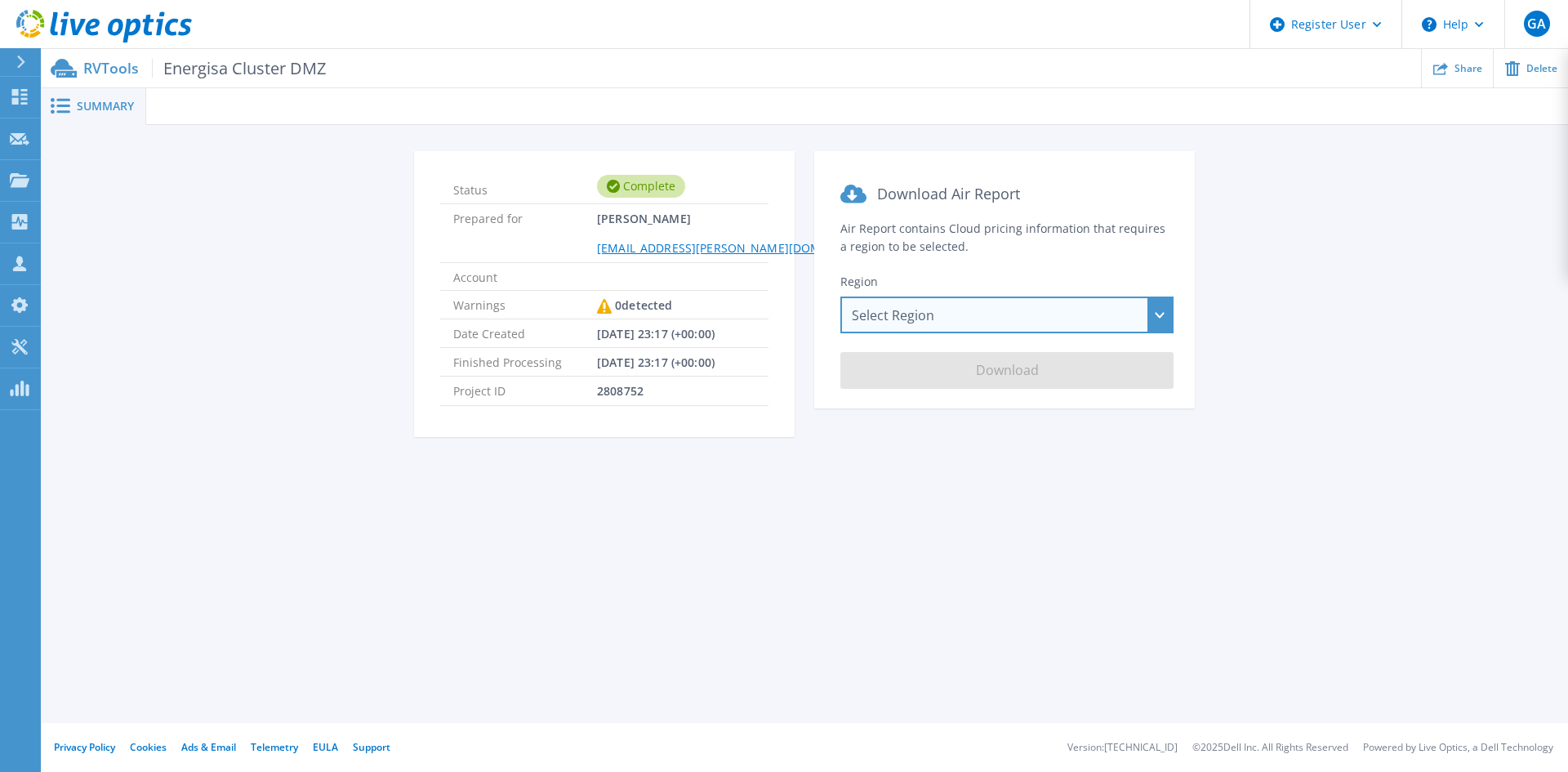
click at [946, 306] on div "Select Region Asia Pacific (Hong Kong) Asia Pacific (Mumbai) Asia Pacific (Seou…" at bounding box center [1007, 314] width 333 height 37
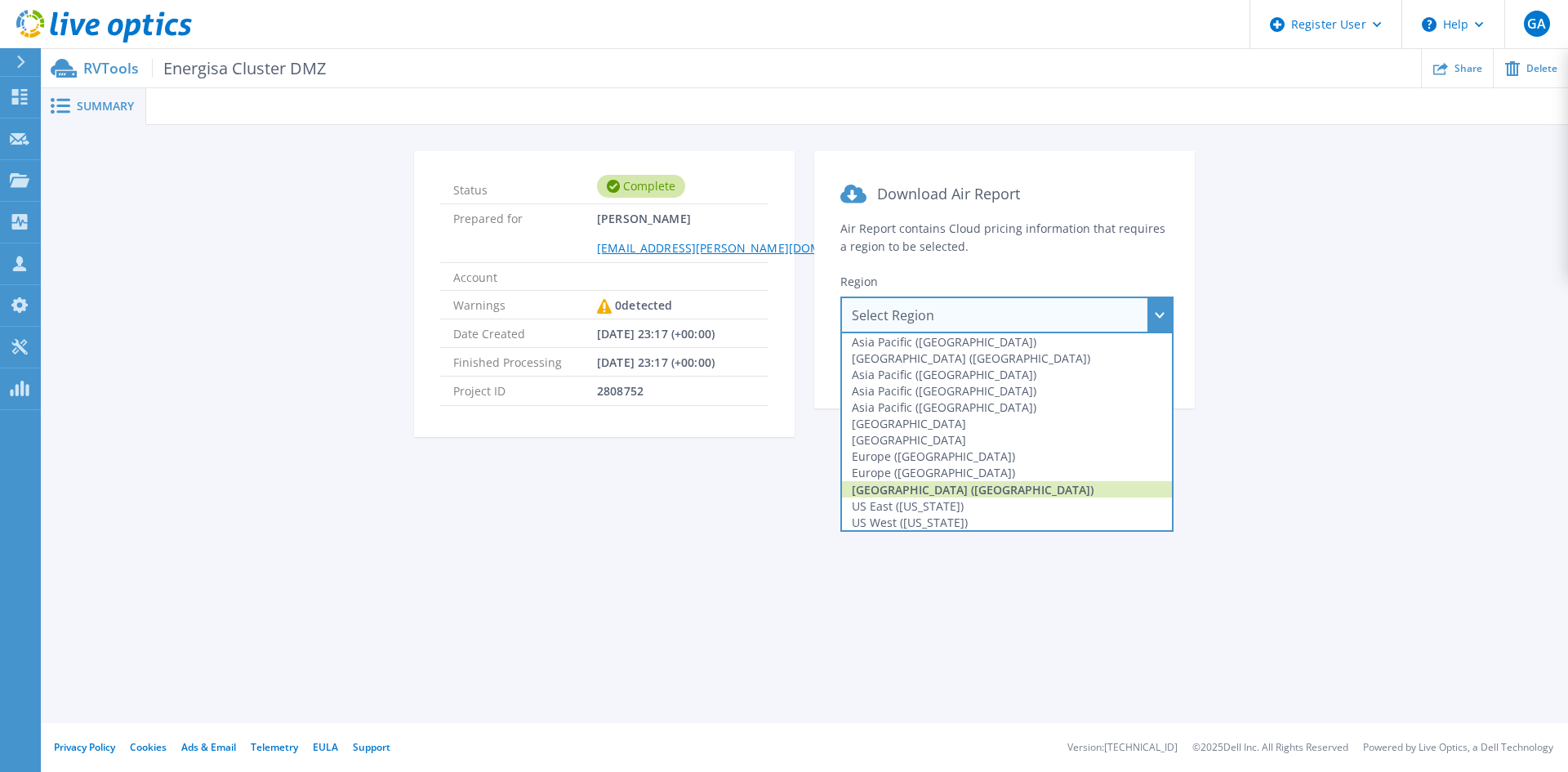
click at [985, 488] on div "[GEOGRAPHIC_DATA] ([GEOGRAPHIC_DATA])" at bounding box center [1007, 489] width 330 height 16
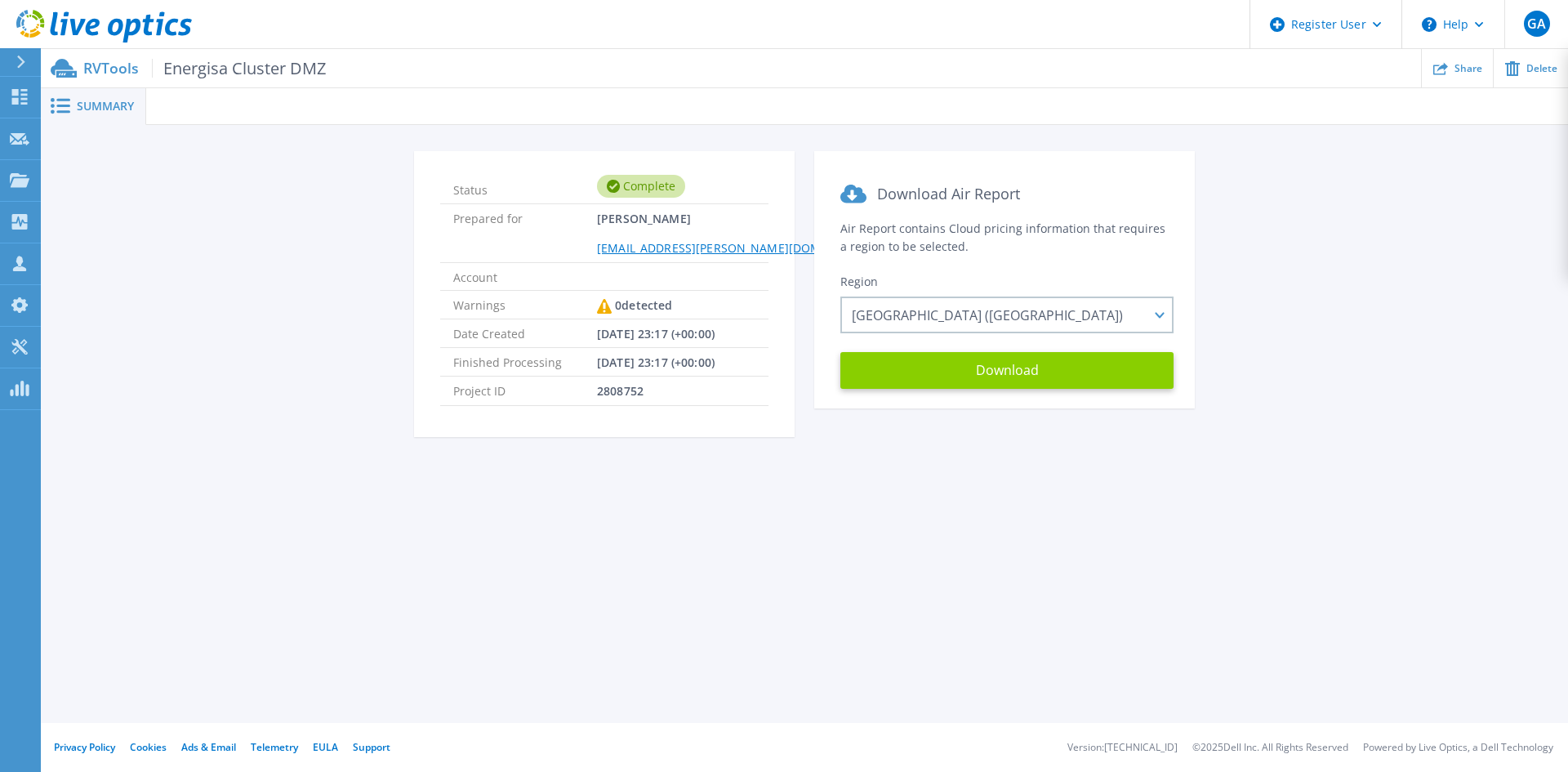
click at [1004, 371] on button "Download" at bounding box center [1007, 370] width 333 height 37
click at [69, 106] on rect at bounding box center [63, 105] width 14 height 3
click at [68, 106] on rect at bounding box center [63, 105] width 14 height 3
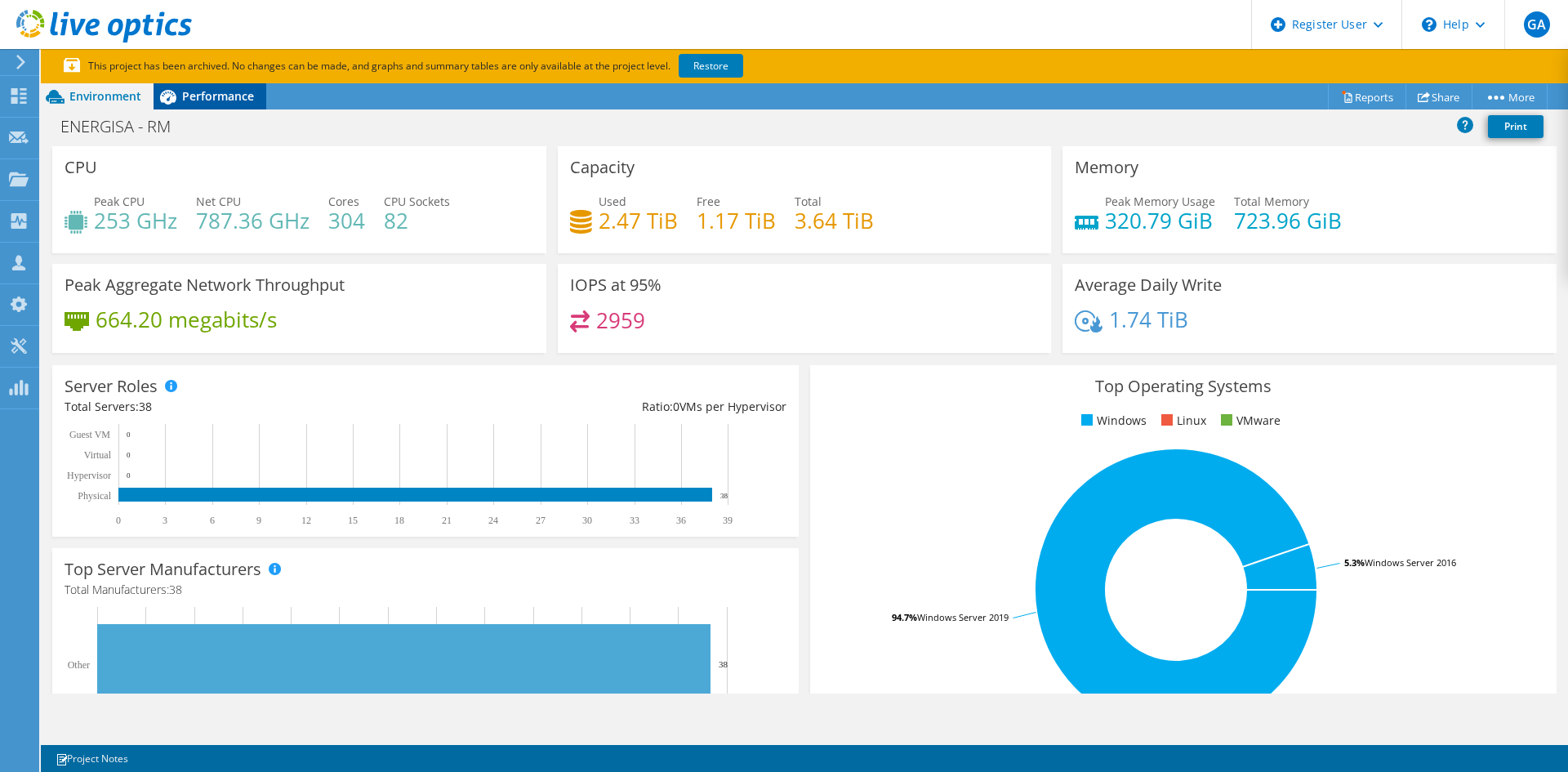
click at [199, 85] on div "Performance" at bounding box center [209, 96] width 113 height 26
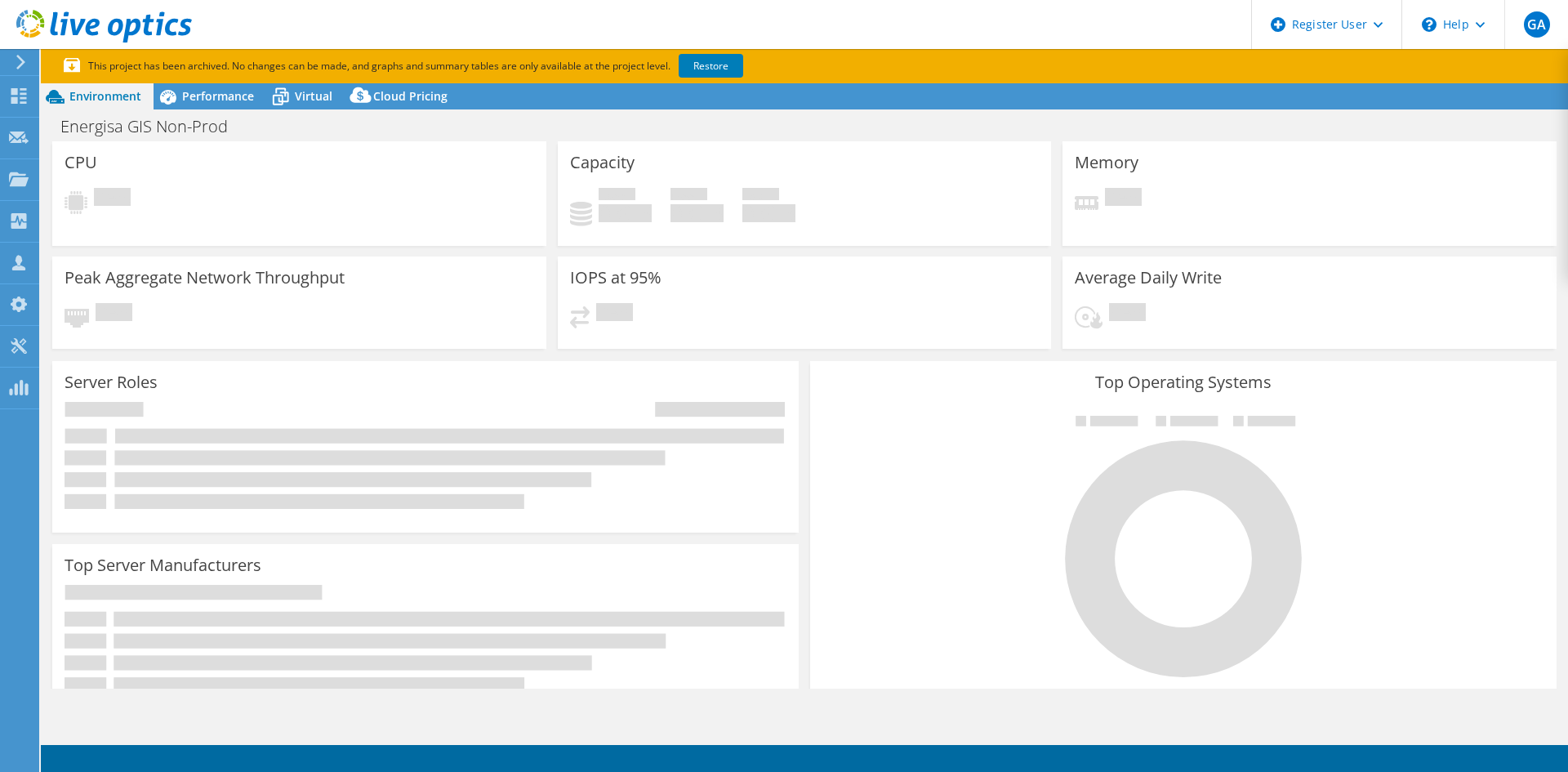
select select "USD"
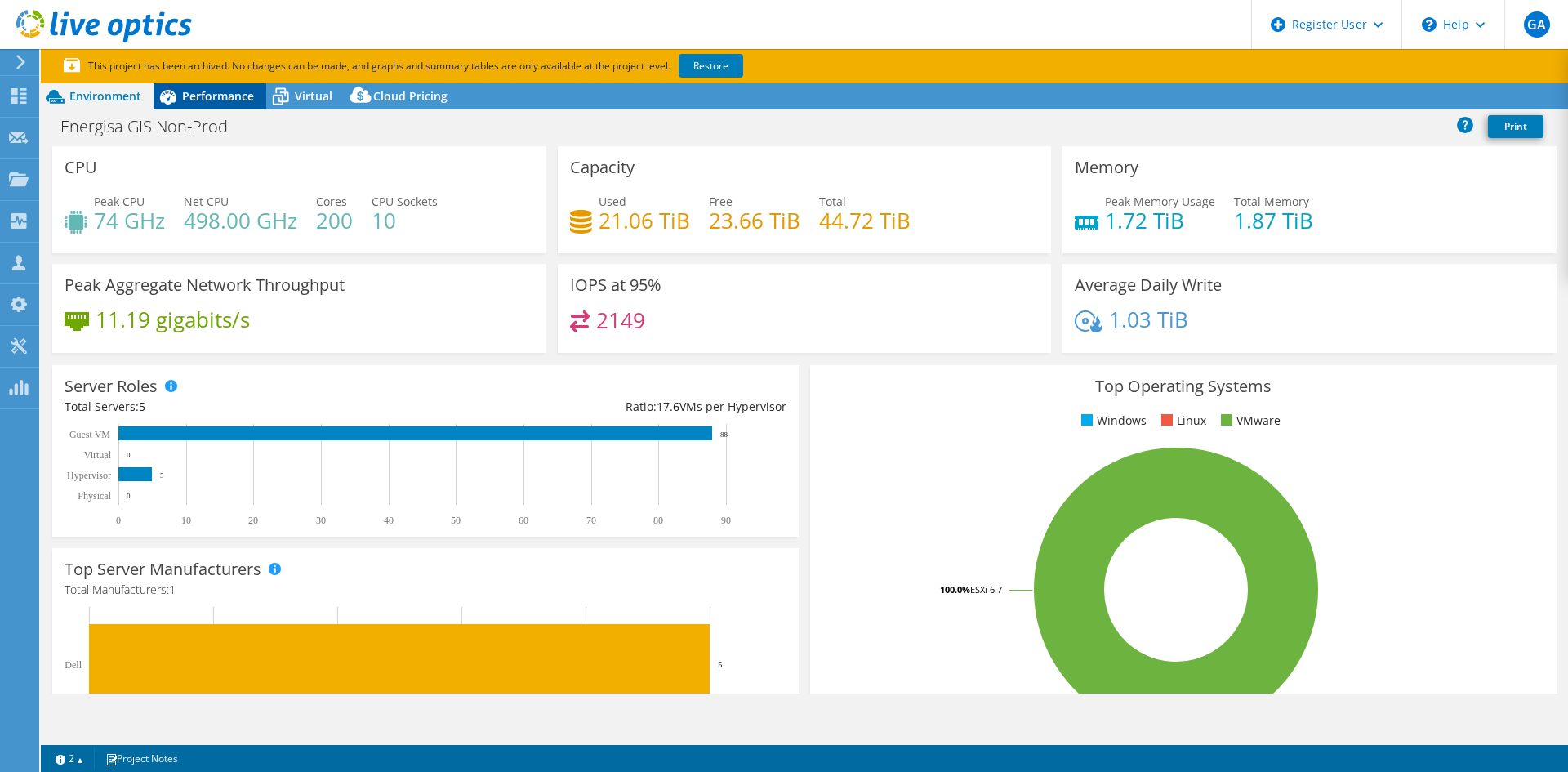
click at [214, 96] on span "Performance" at bounding box center [218, 95] width 72 height 15
